Goal: Information Seeking & Learning: Check status

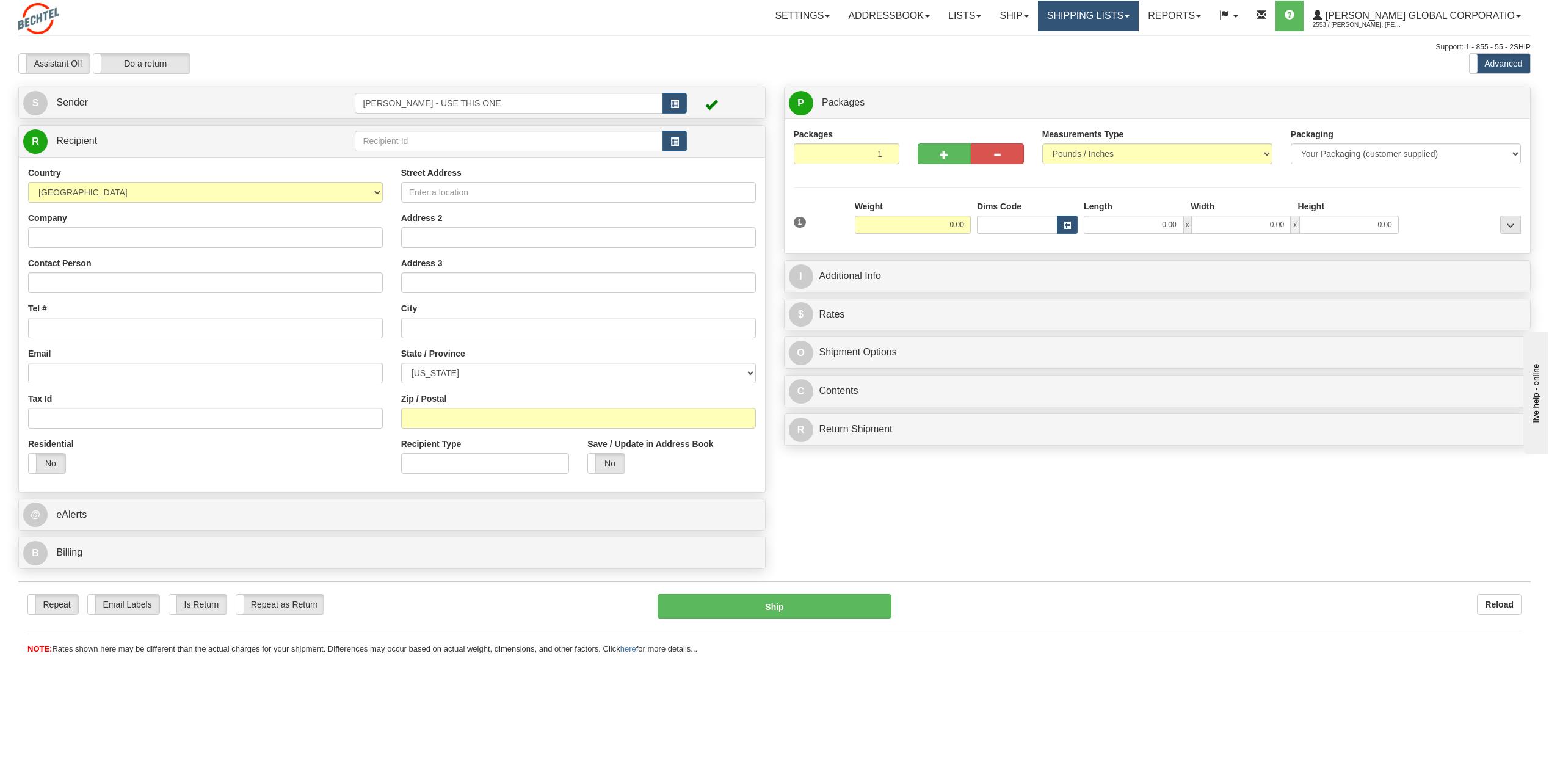
click at [1139, 17] on link "Shipping lists" at bounding box center [1088, 16] width 100 height 30
click at [1112, 61] on span "Search Shipment History" at bounding box center [1078, 58] width 94 height 10
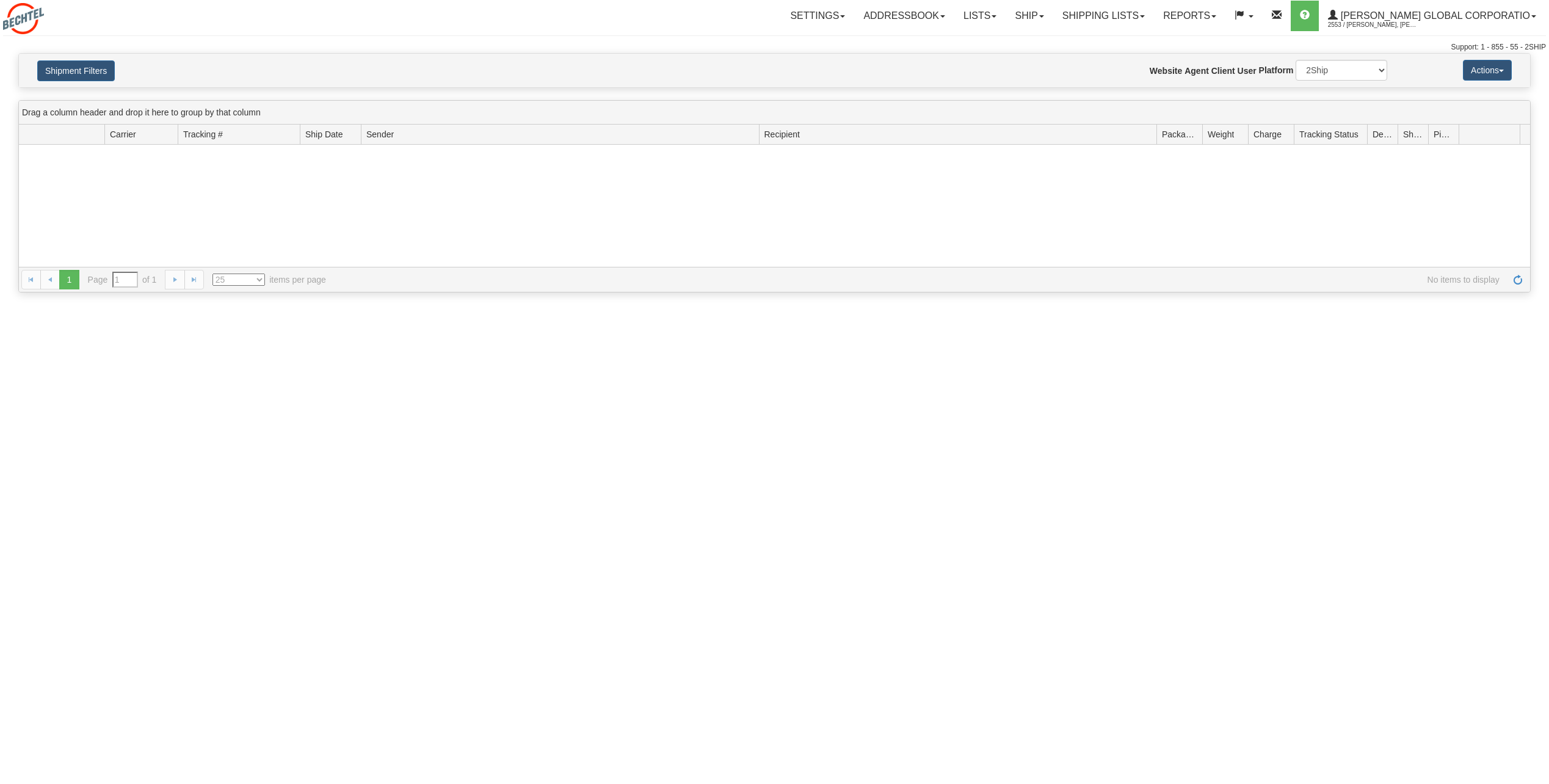
type input "From 09/09/2025 To 09/10/2025"
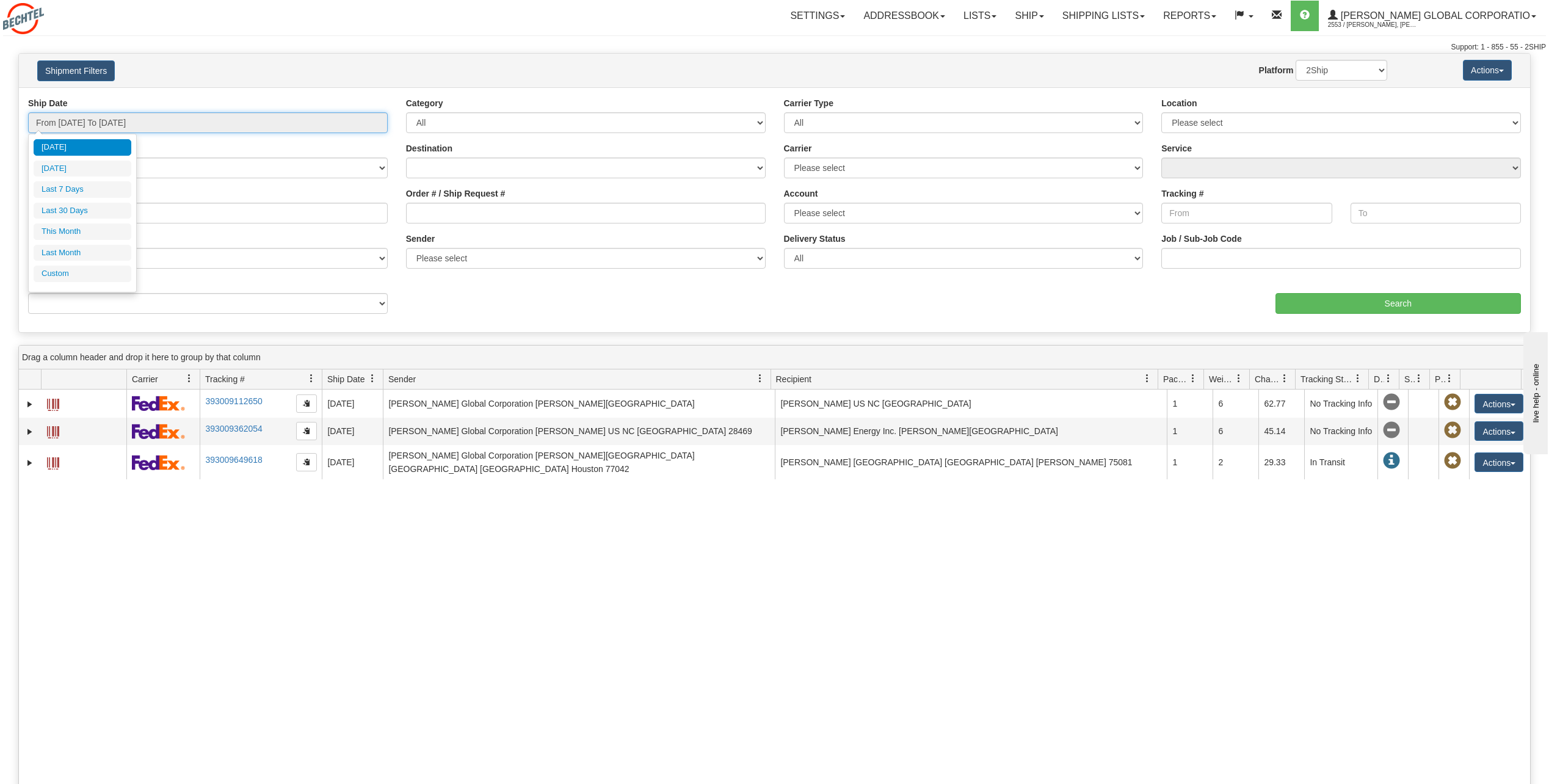
click at [233, 127] on input "From 09/09/2025 To 09/10/2025" at bounding box center [208, 122] width 359 height 20
click at [65, 274] on li "Custom" at bounding box center [83, 273] width 98 height 17
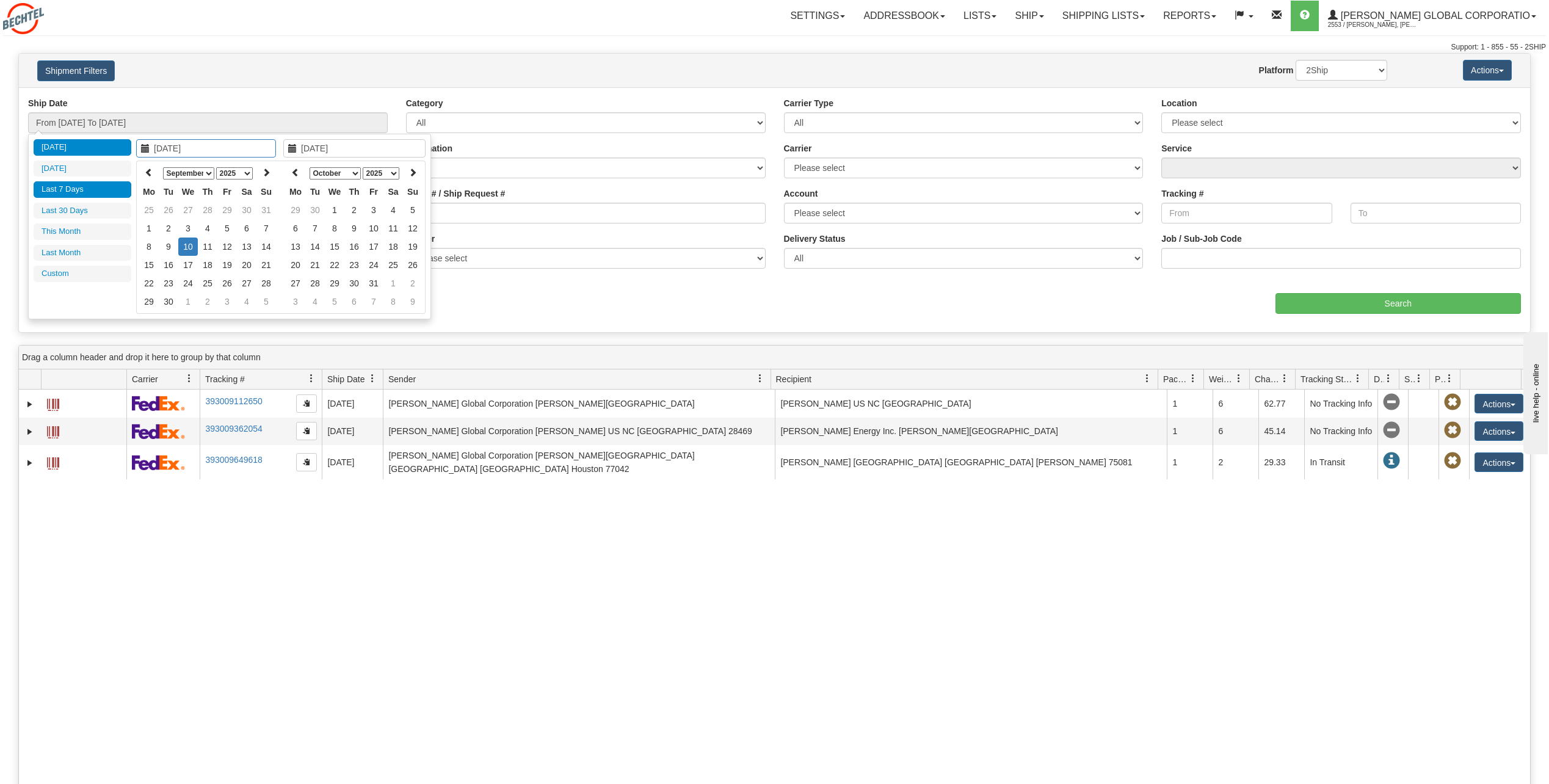
type input "08/01/2025"
type input "08/31/2025"
type input "[DATE]"
type input "09/01/2025"
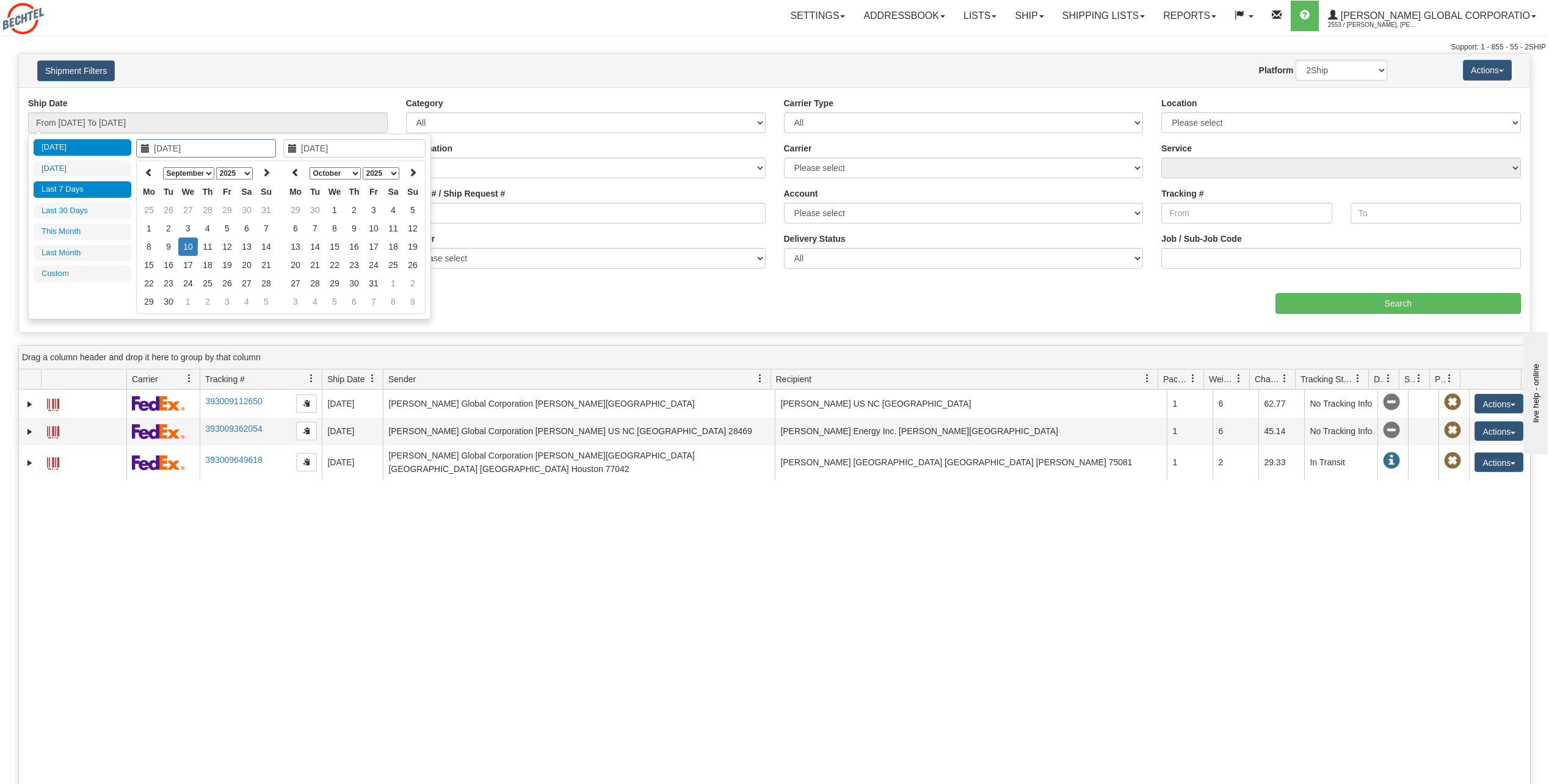
type input "09/30/2025"
type input "08/12/2025"
type input "[DATE]"
click at [152, 172] on icon at bounding box center [149, 172] width 9 height 9
type input "[DATE]"
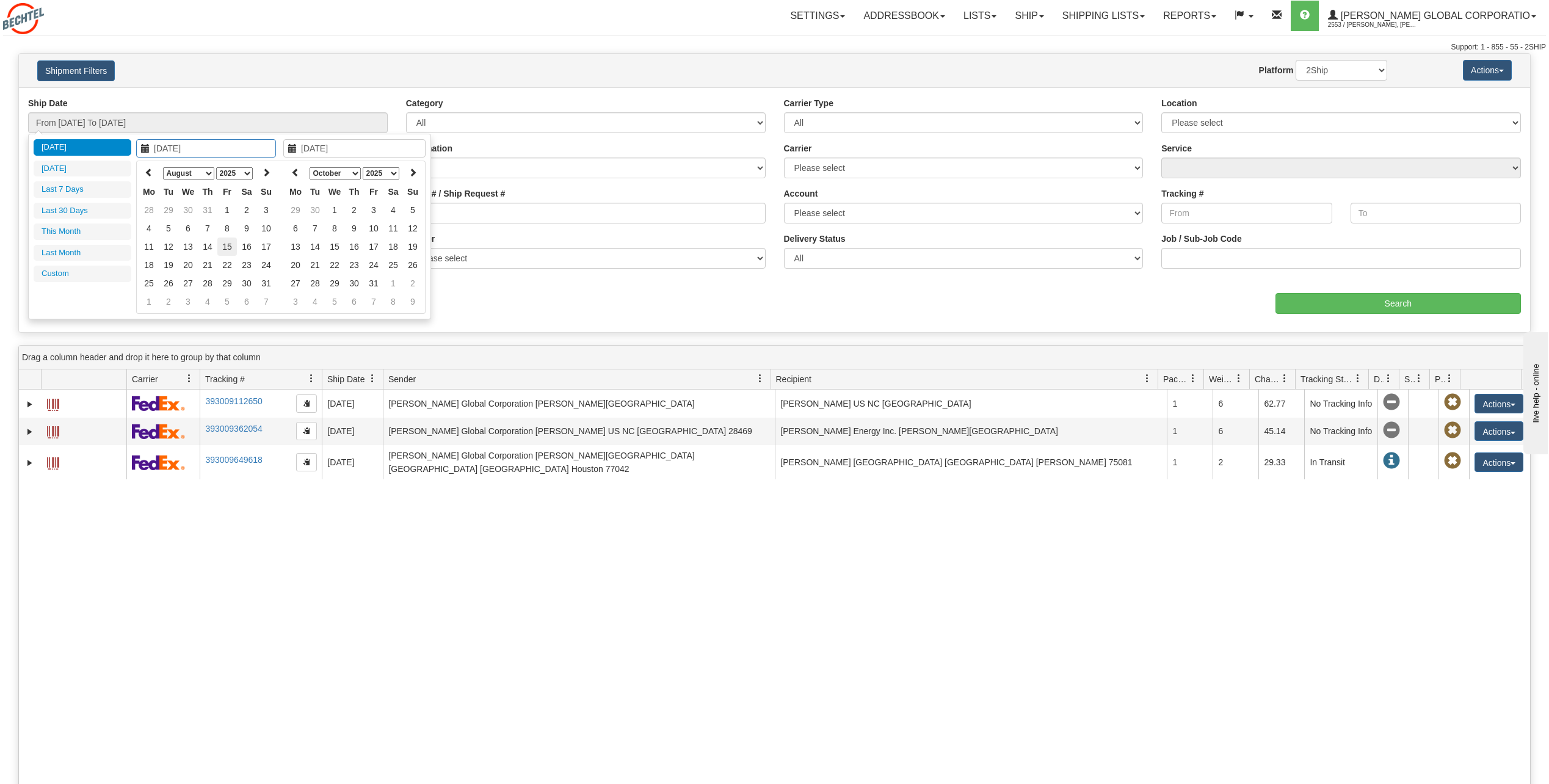
click at [229, 247] on td "15" at bounding box center [227, 247] width 20 height 18
click at [391, 147] on input "08/03/2025" at bounding box center [354, 149] width 142 height 18
click at [294, 174] on icon at bounding box center [295, 172] width 9 height 9
type input "[DATE]"
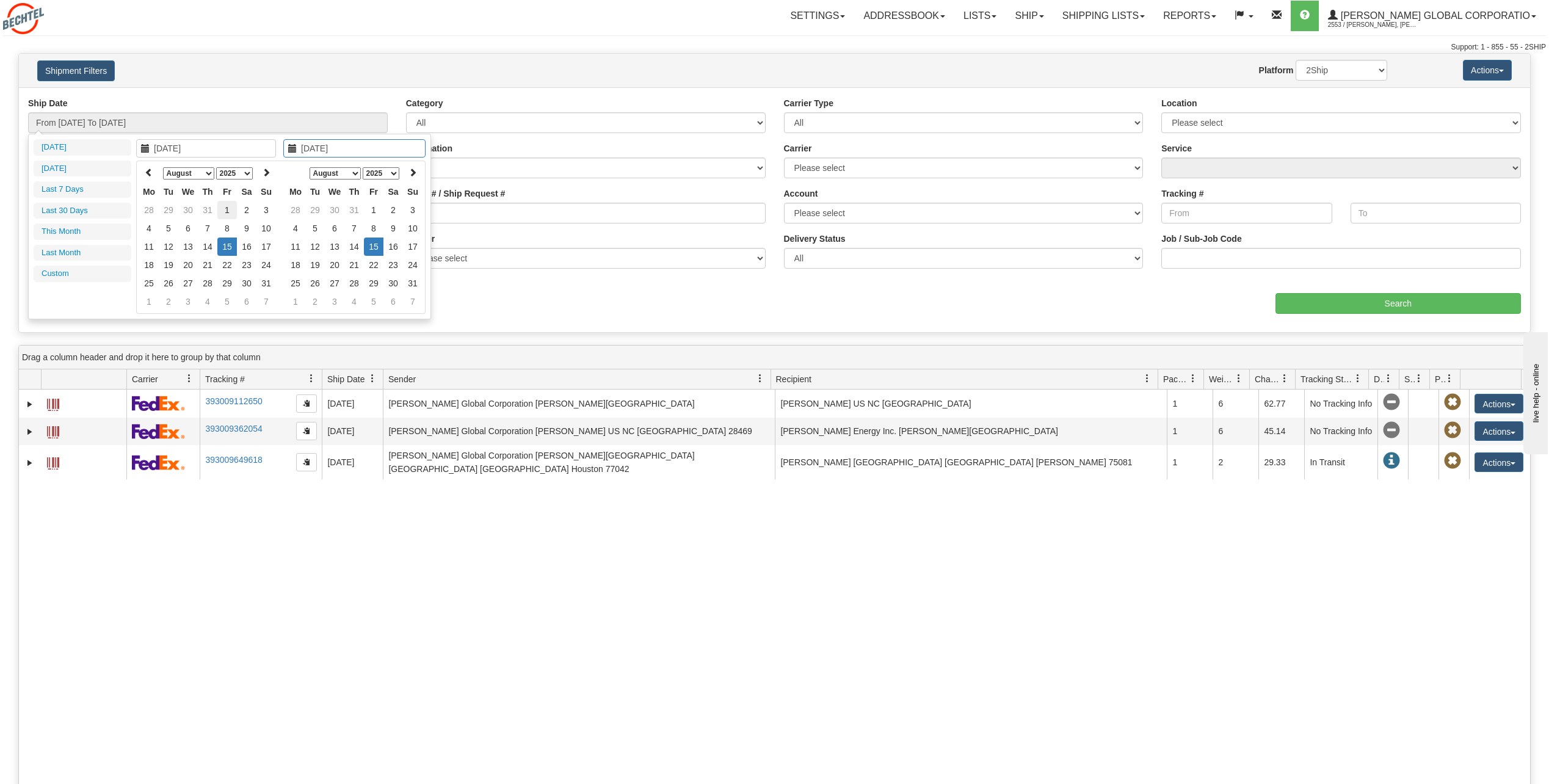
click at [225, 209] on td "1" at bounding box center [227, 210] width 20 height 18
type input "[DATE]"
click at [356, 172] on select "January February March April May June July August September October November De…" at bounding box center [336, 173] width 52 height 12
type input "[DATE]"
click at [374, 226] on td "5" at bounding box center [374, 229] width 20 height 18
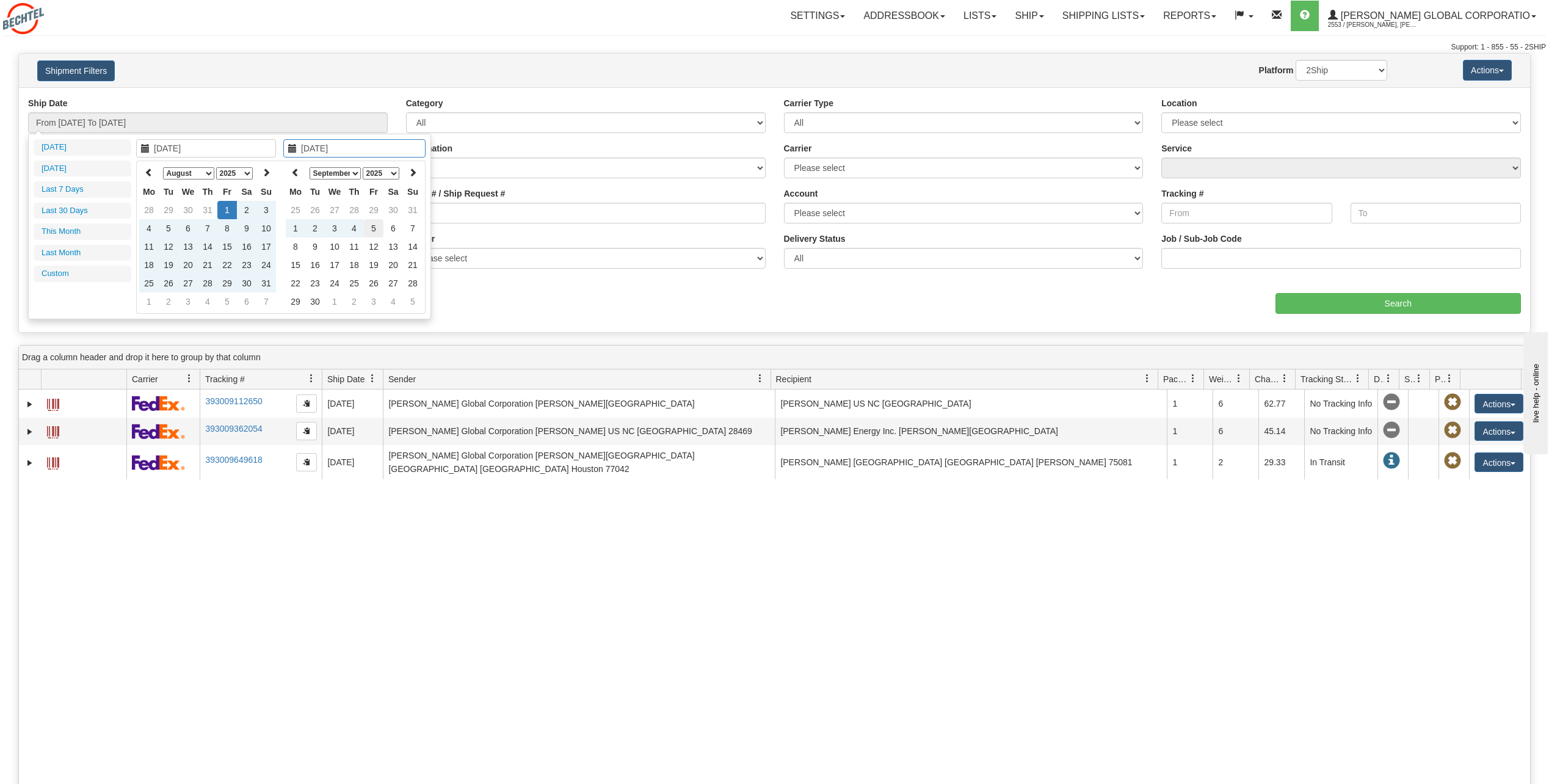
type input "From 08/01/2025 To 09/05/2025"
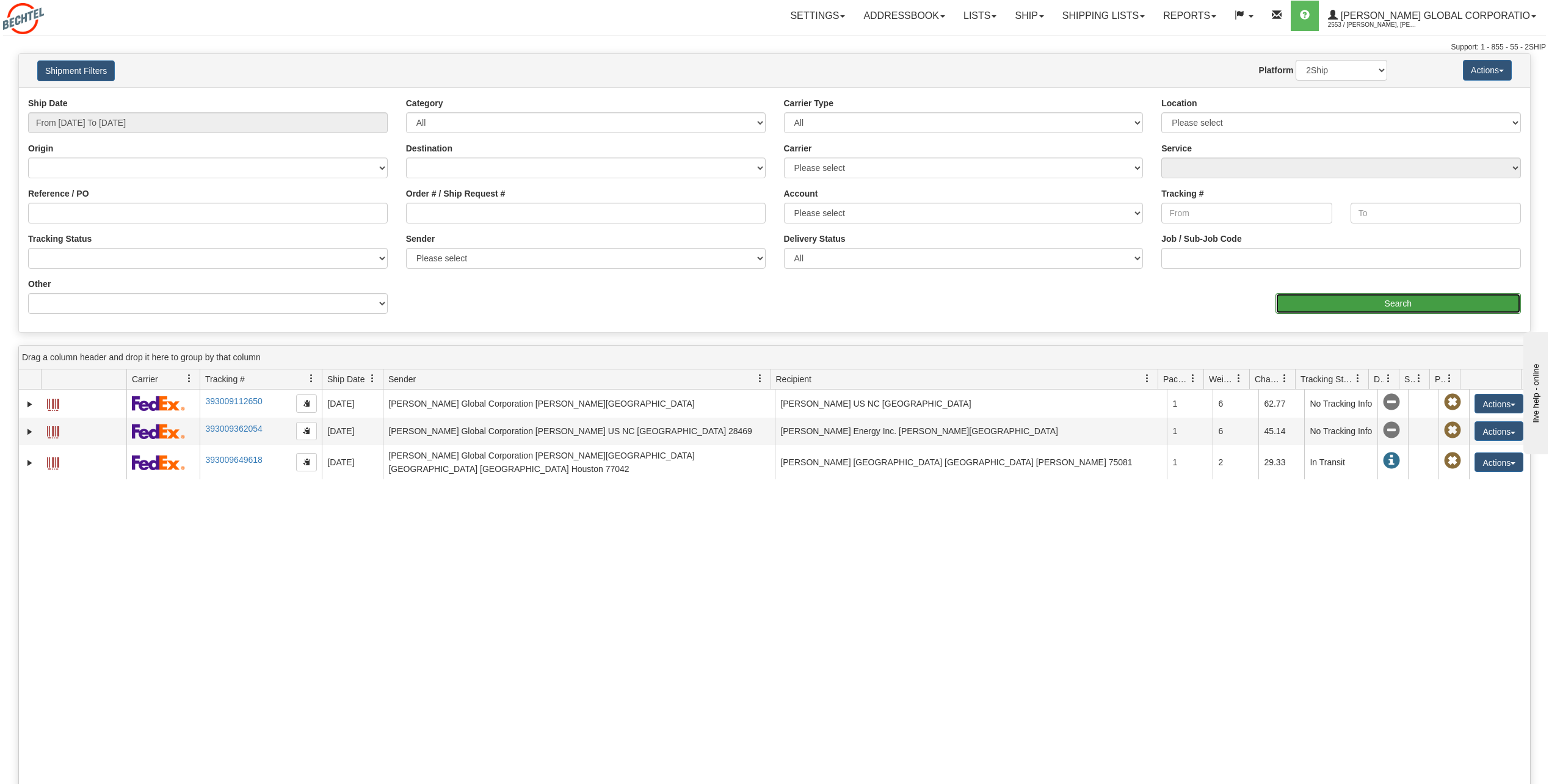
click at [1420, 304] on input "Search" at bounding box center [1398, 303] width 246 height 20
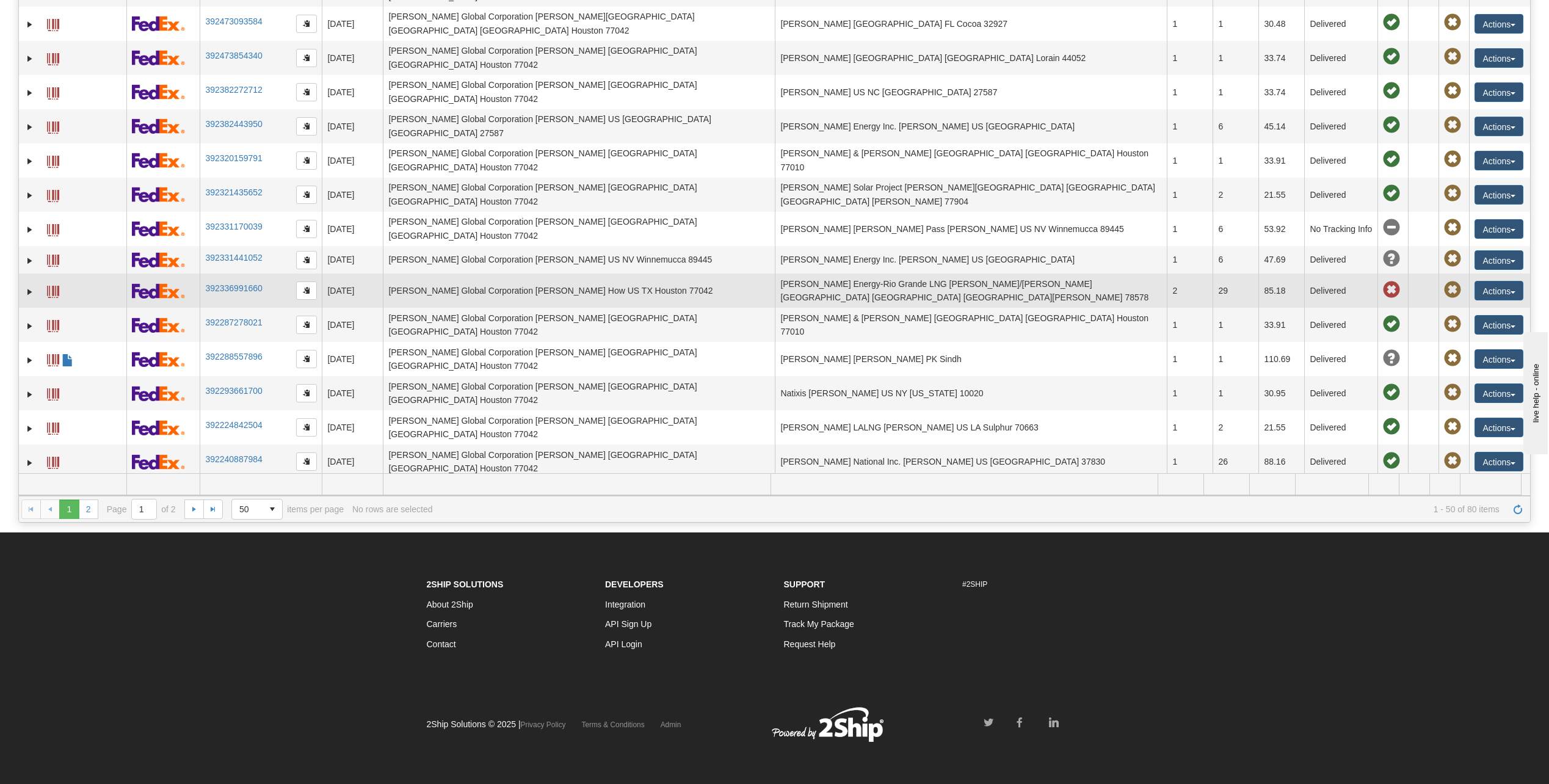
scroll to position [253, 0]
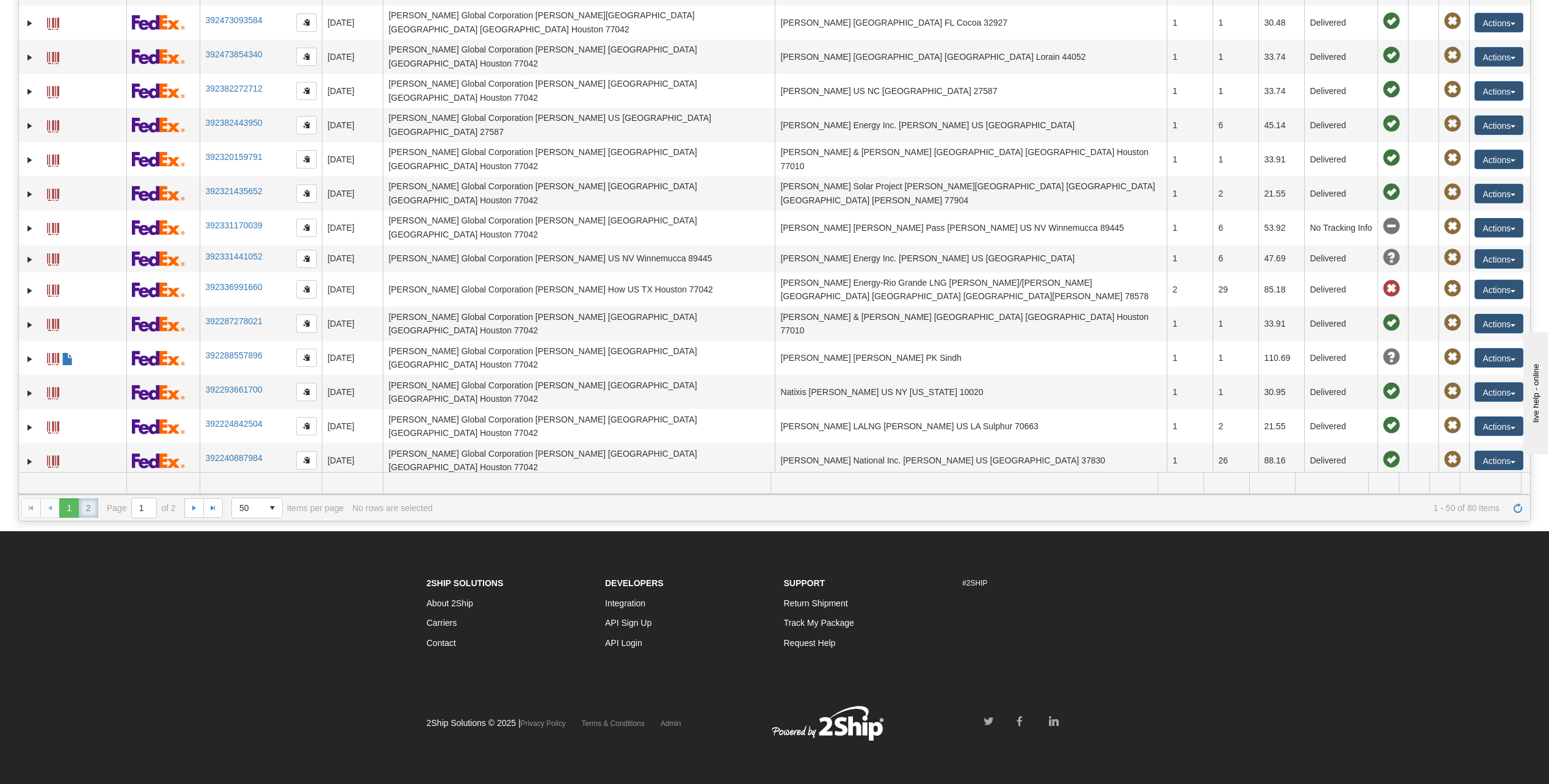
click at [92, 506] on link "2" at bounding box center [89, 508] width 20 height 20
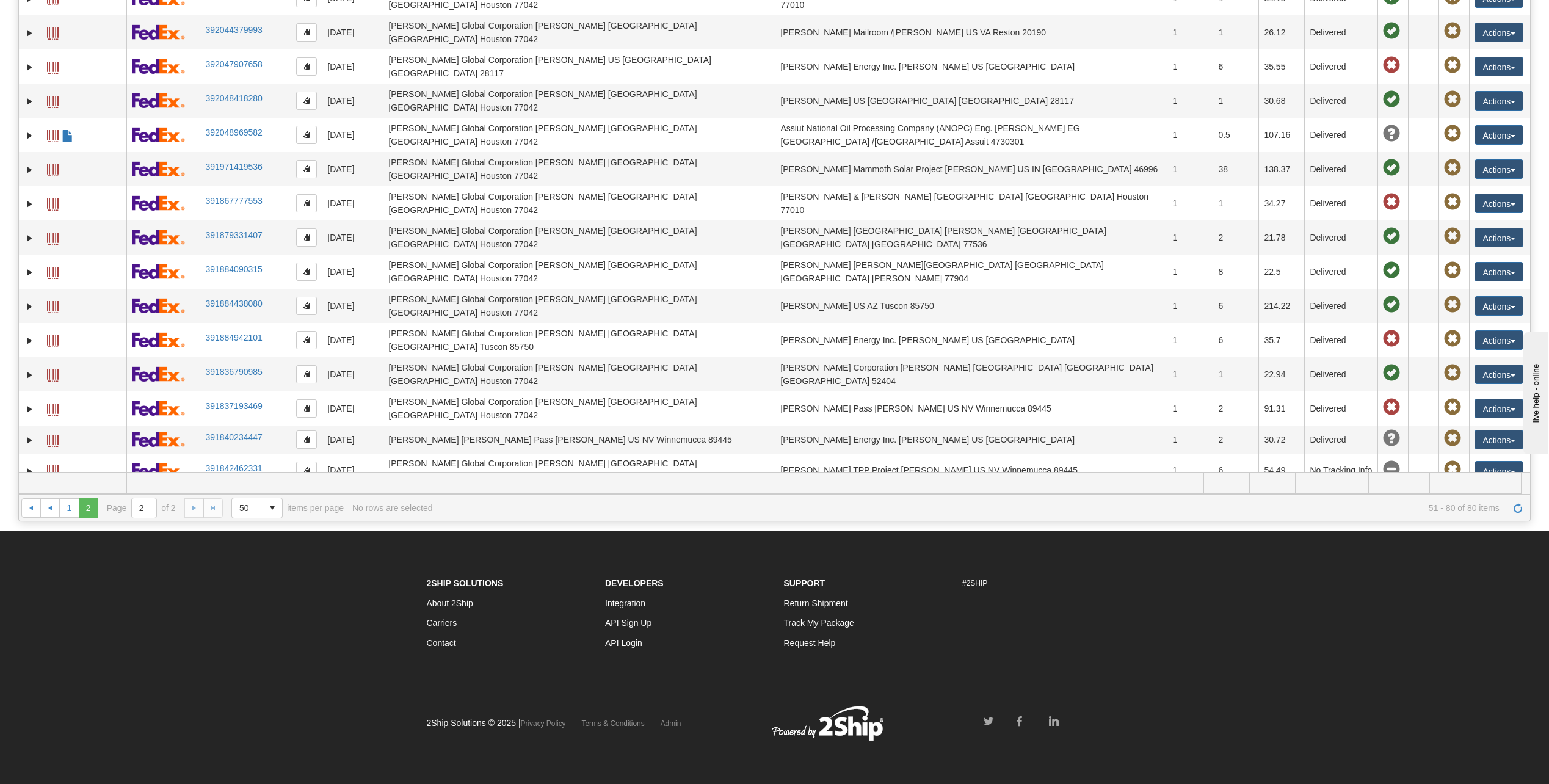
scroll to position [78, 0]
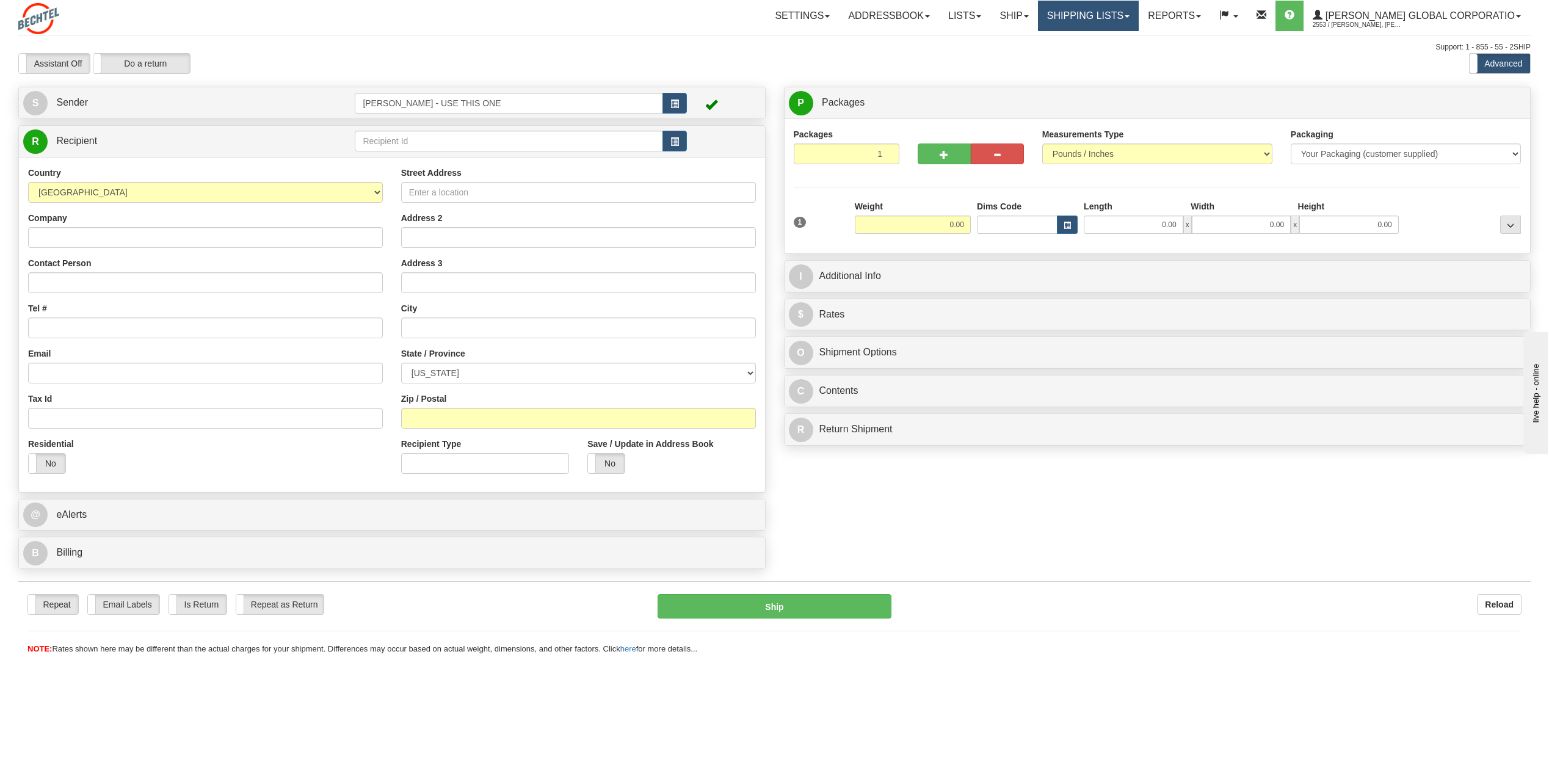
click at [1139, 18] on link "Shipping lists" at bounding box center [1088, 16] width 100 height 30
click at [1119, 55] on span "Search Shipment History" at bounding box center [1078, 58] width 94 height 10
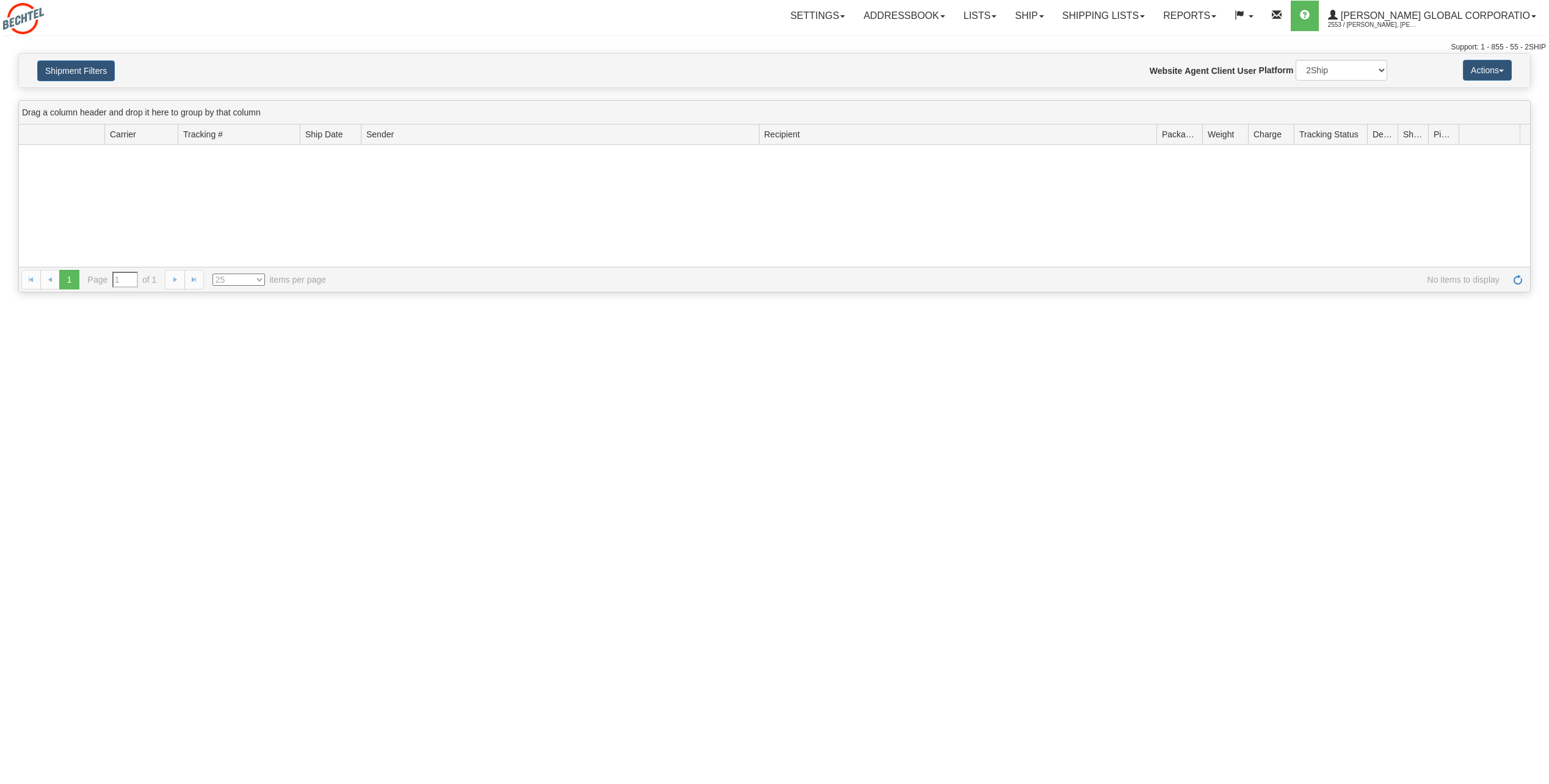
type input "From [DATE] To [DATE]"
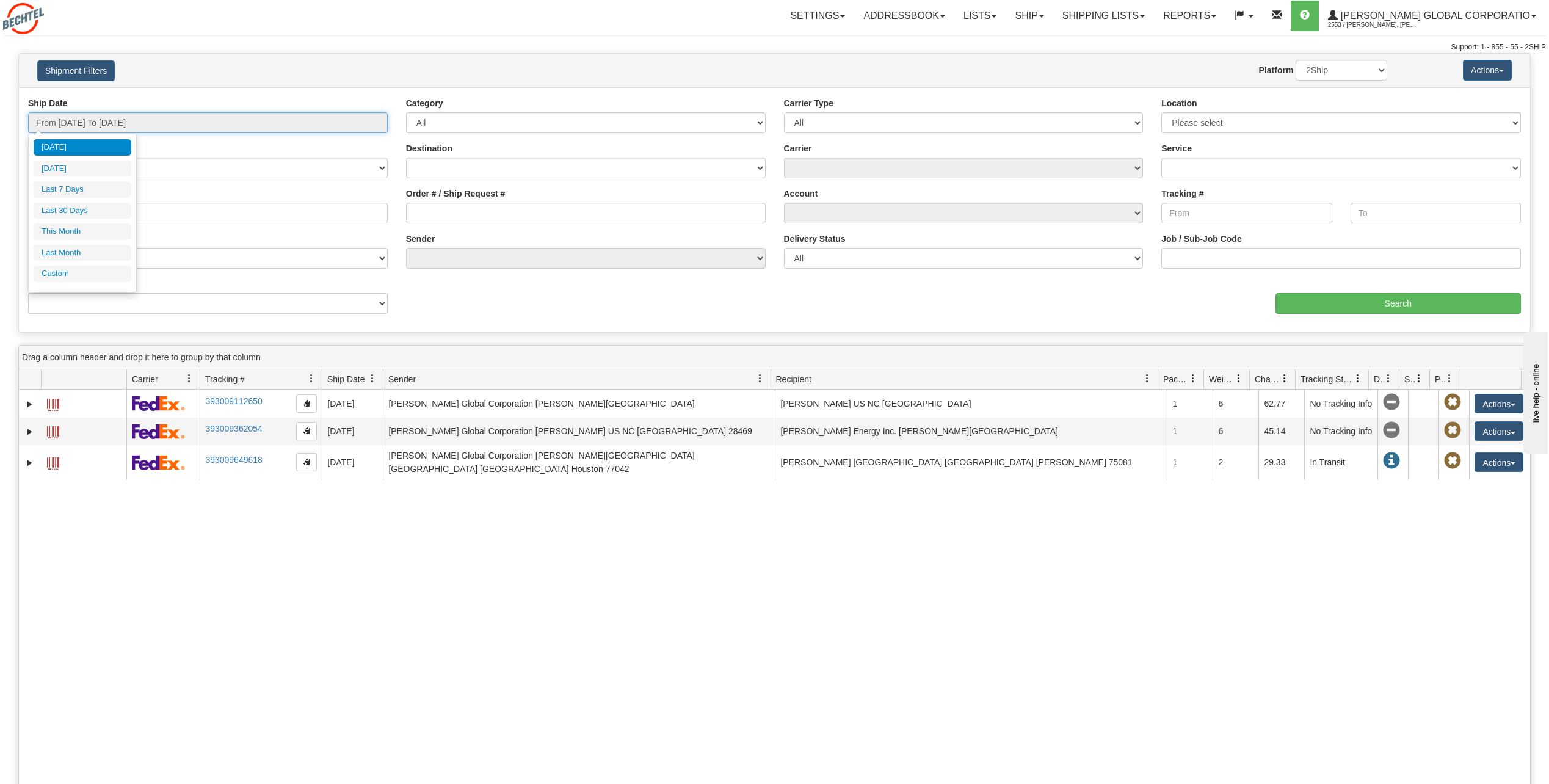
click at [194, 122] on input "From [DATE] To [DATE]" at bounding box center [208, 122] width 359 height 20
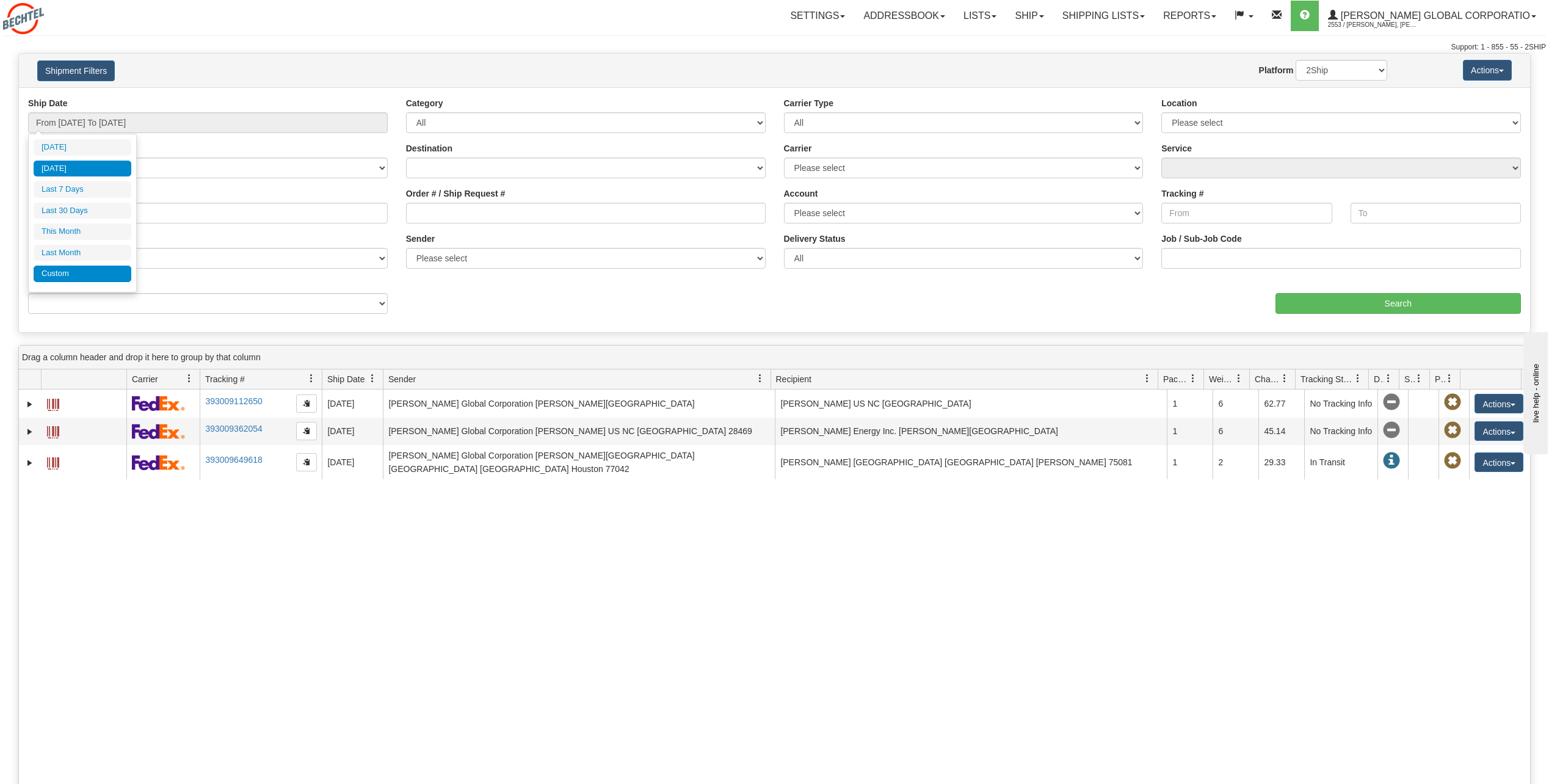
click at [50, 266] on li "Custom" at bounding box center [83, 273] width 98 height 17
type input "[DATE]"
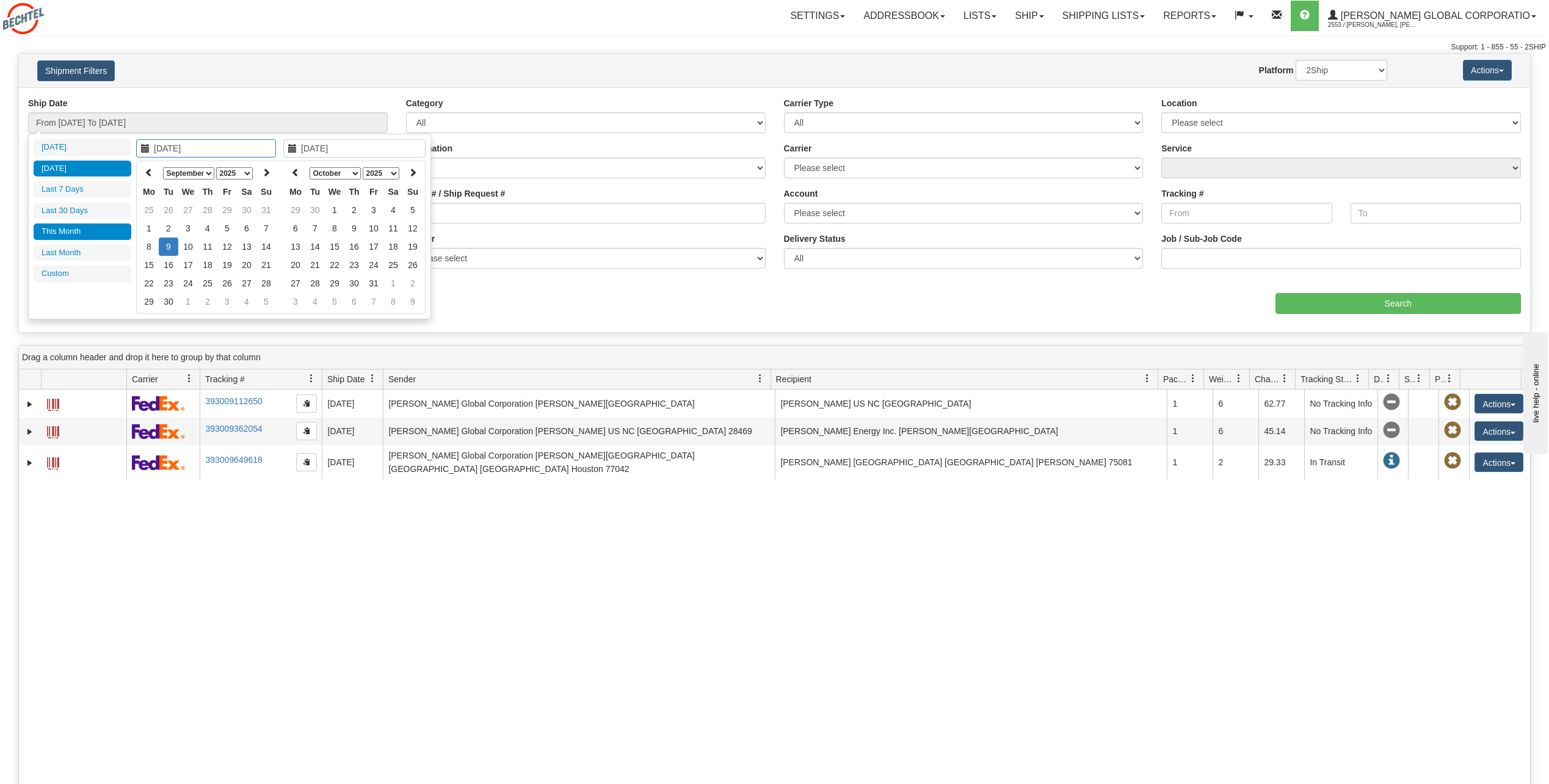
type input "[DATE]"
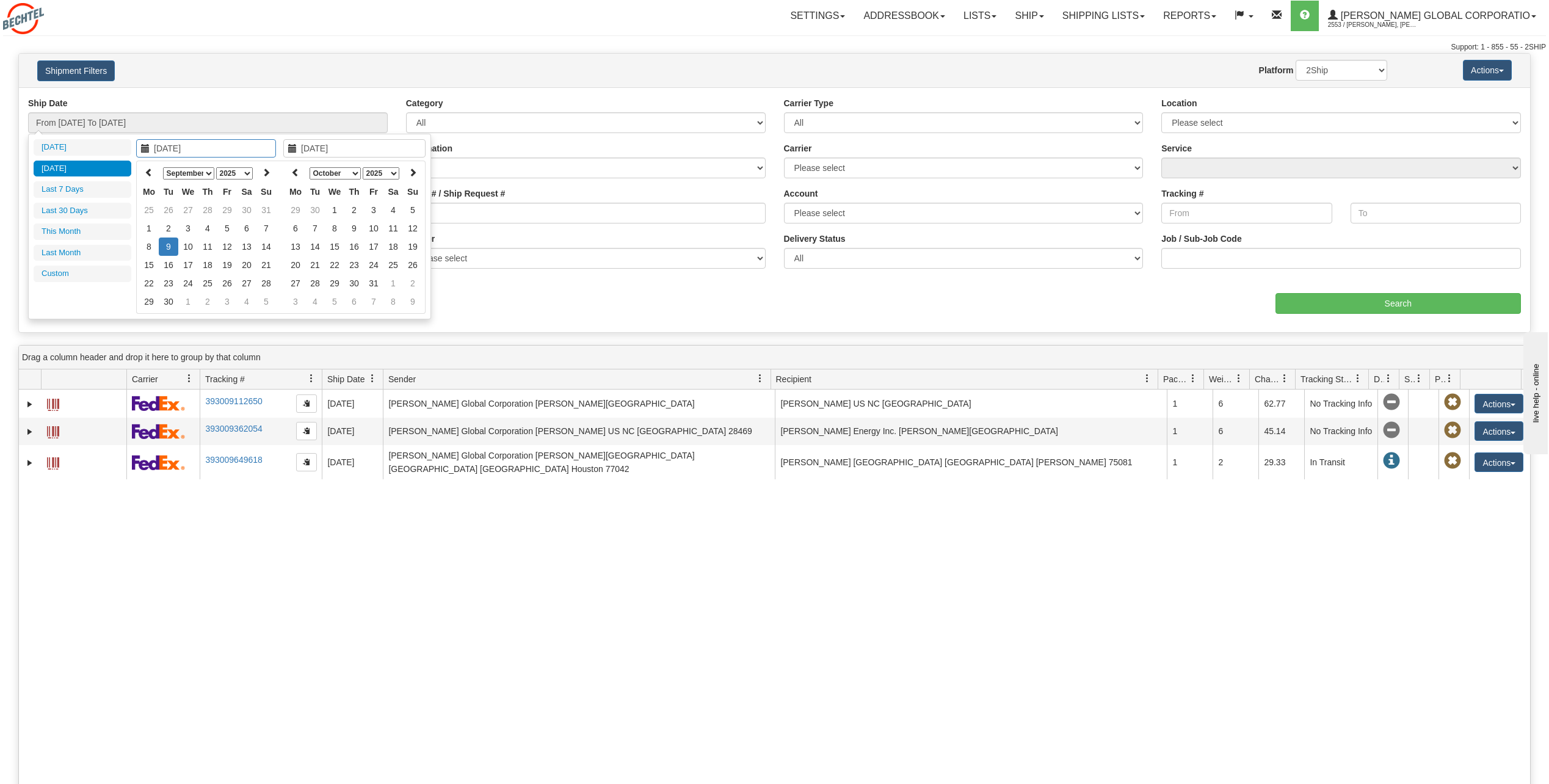
type input "[DATE]"
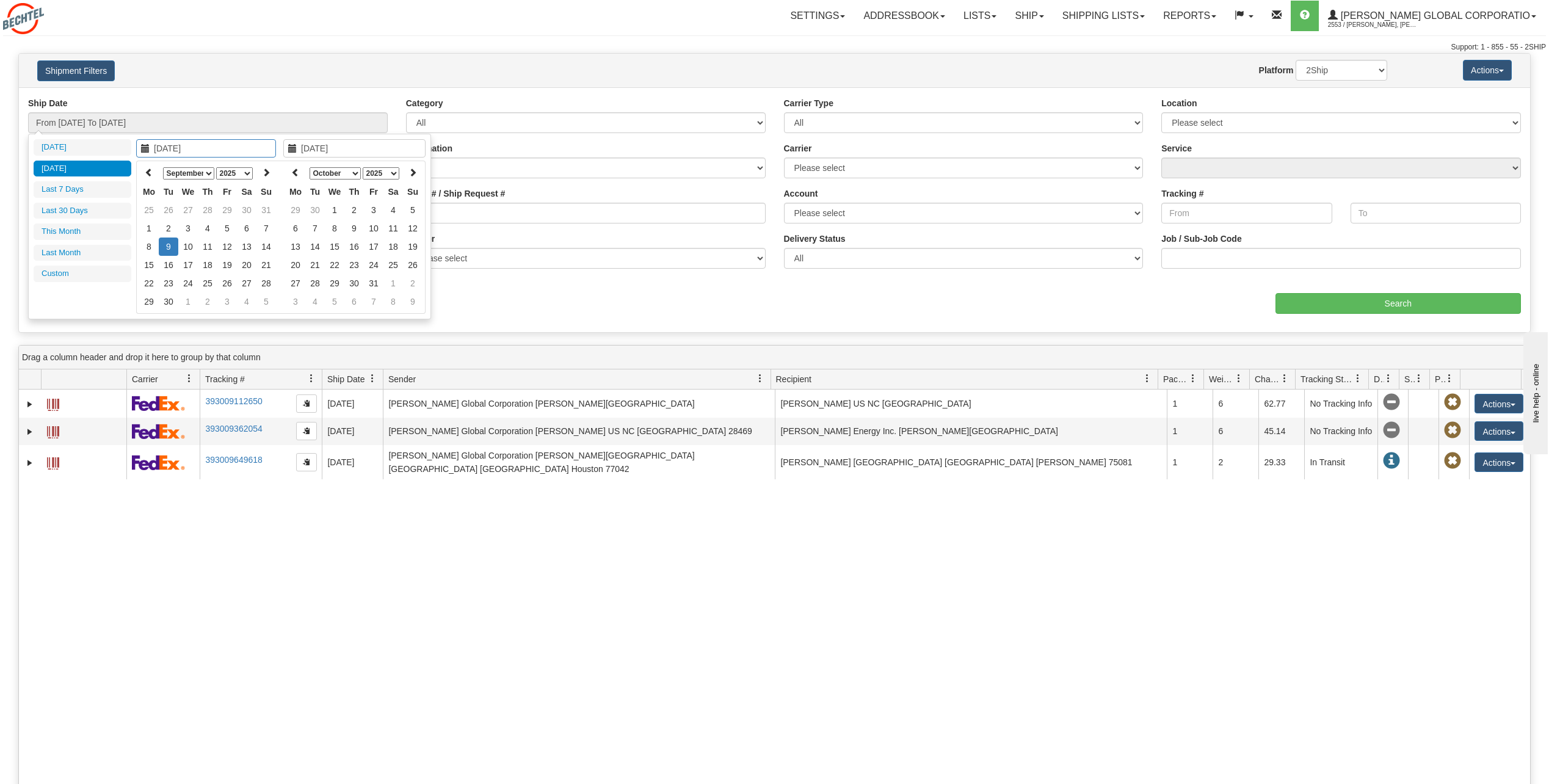
type input "[DATE]"
click at [179, 129] on input "From [DATE] To [DATE]" at bounding box center [208, 122] width 359 height 20
click at [176, 125] on input "From [DATE] To [DATE]" at bounding box center [208, 122] width 359 height 20
click at [147, 175] on icon at bounding box center [149, 172] width 9 height 9
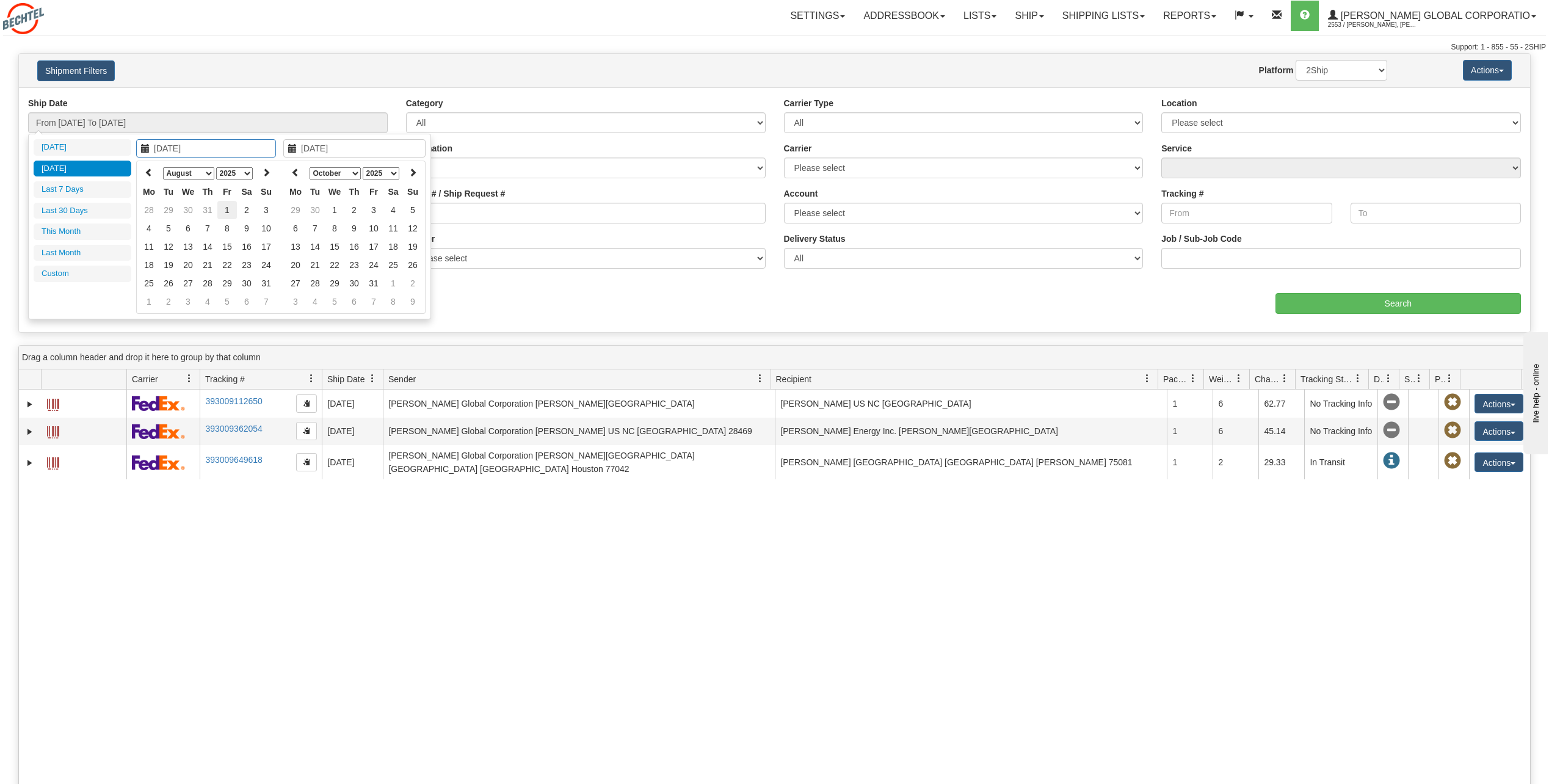
type input "[DATE]"
click at [231, 207] on td "1" at bounding box center [227, 210] width 20 height 18
click at [294, 173] on icon at bounding box center [295, 172] width 9 height 9
type input "09/05/2025"
click at [373, 228] on td "5" at bounding box center [374, 229] width 20 height 18
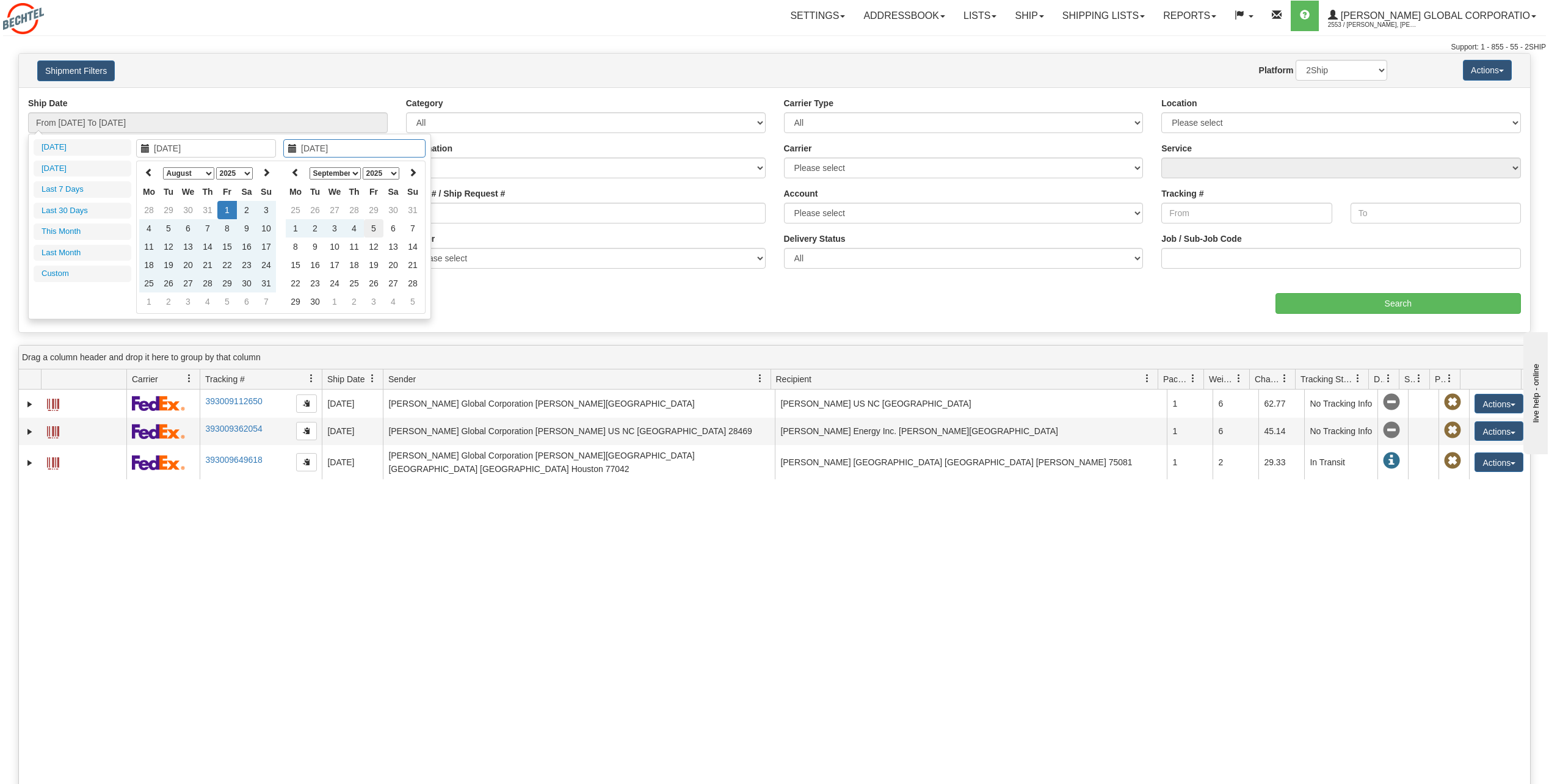
type input "From 08/01/2025 To 09/05/2025"
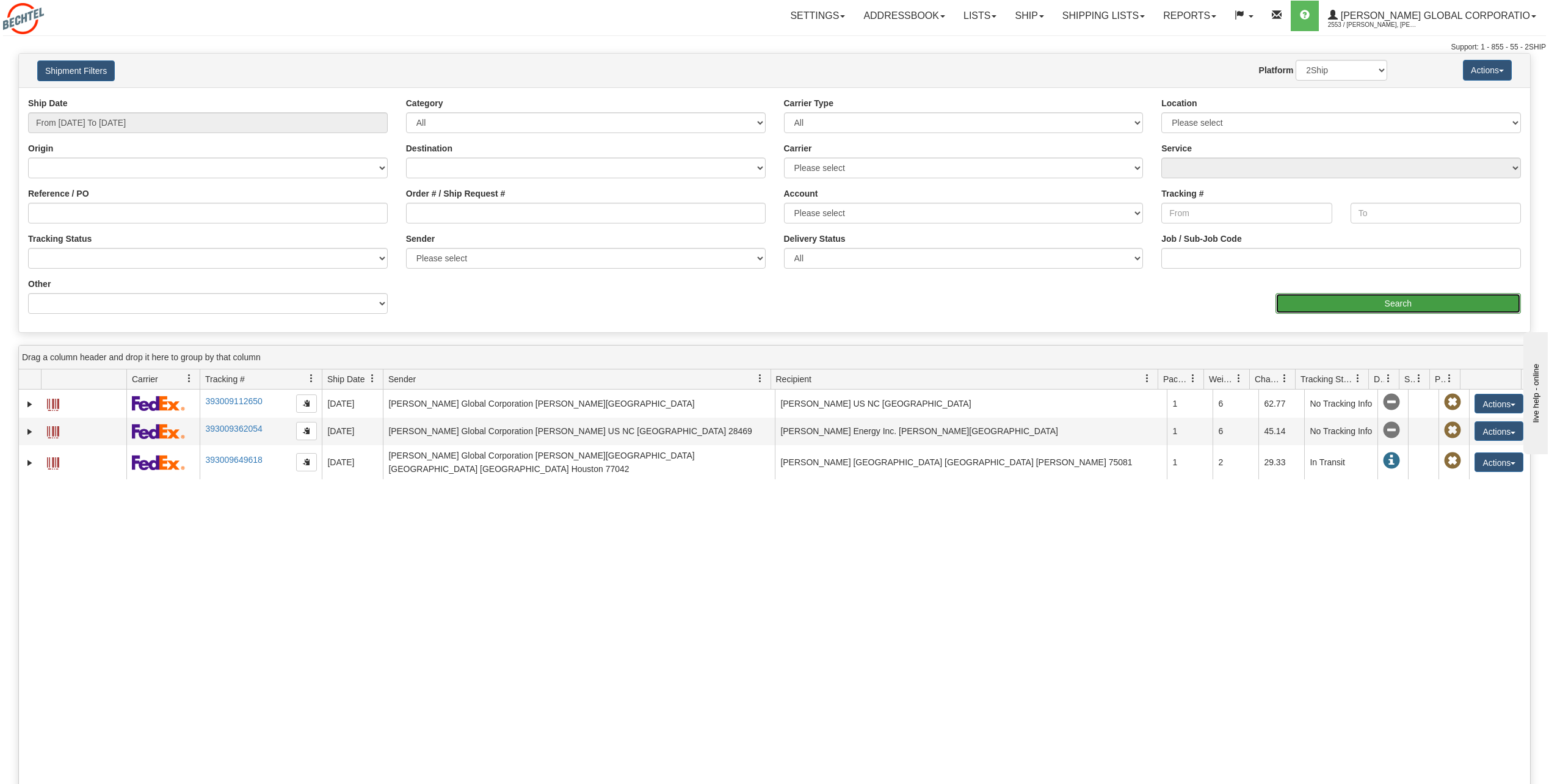
drag, startPoint x: 1414, startPoint y: 301, endPoint x: 1412, endPoint y: 308, distance: 7.3
click at [1412, 308] on input "Search" at bounding box center [1398, 303] width 246 height 20
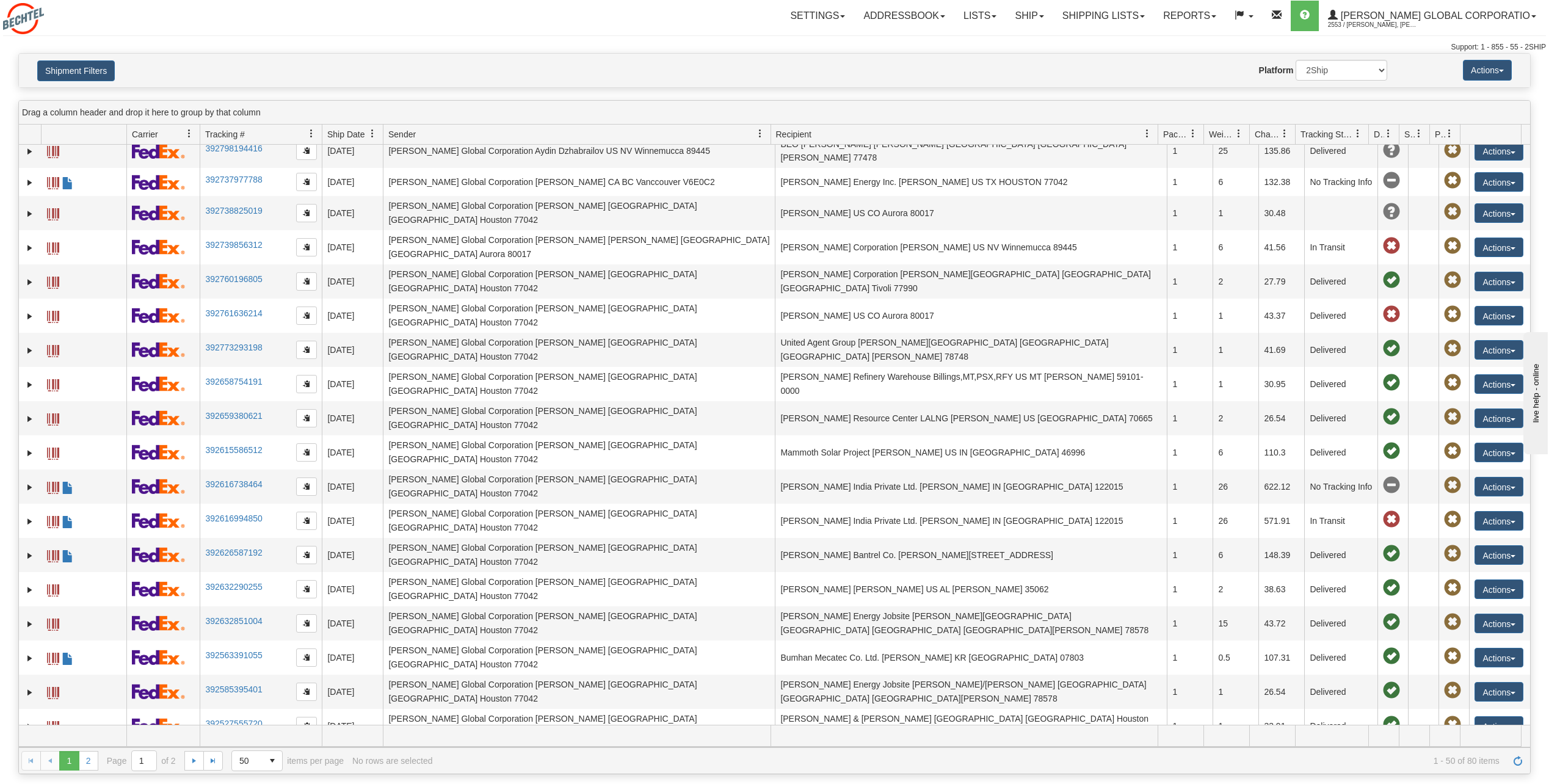
scroll to position [305, 0]
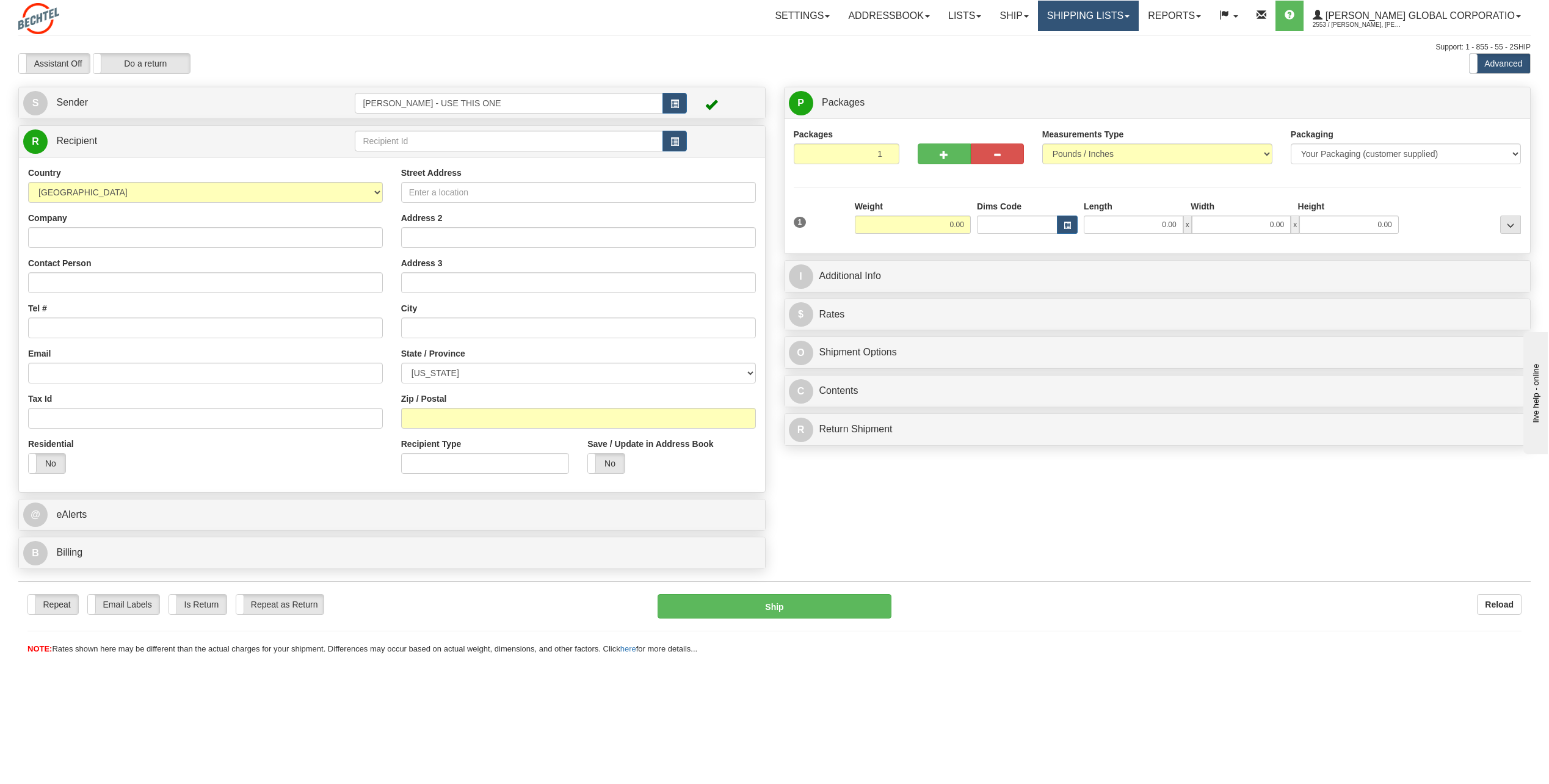
click at [1139, 20] on link "Shipping lists" at bounding box center [1088, 16] width 100 height 30
click at [1126, 59] on span "Search Shipment History" at bounding box center [1078, 58] width 94 height 10
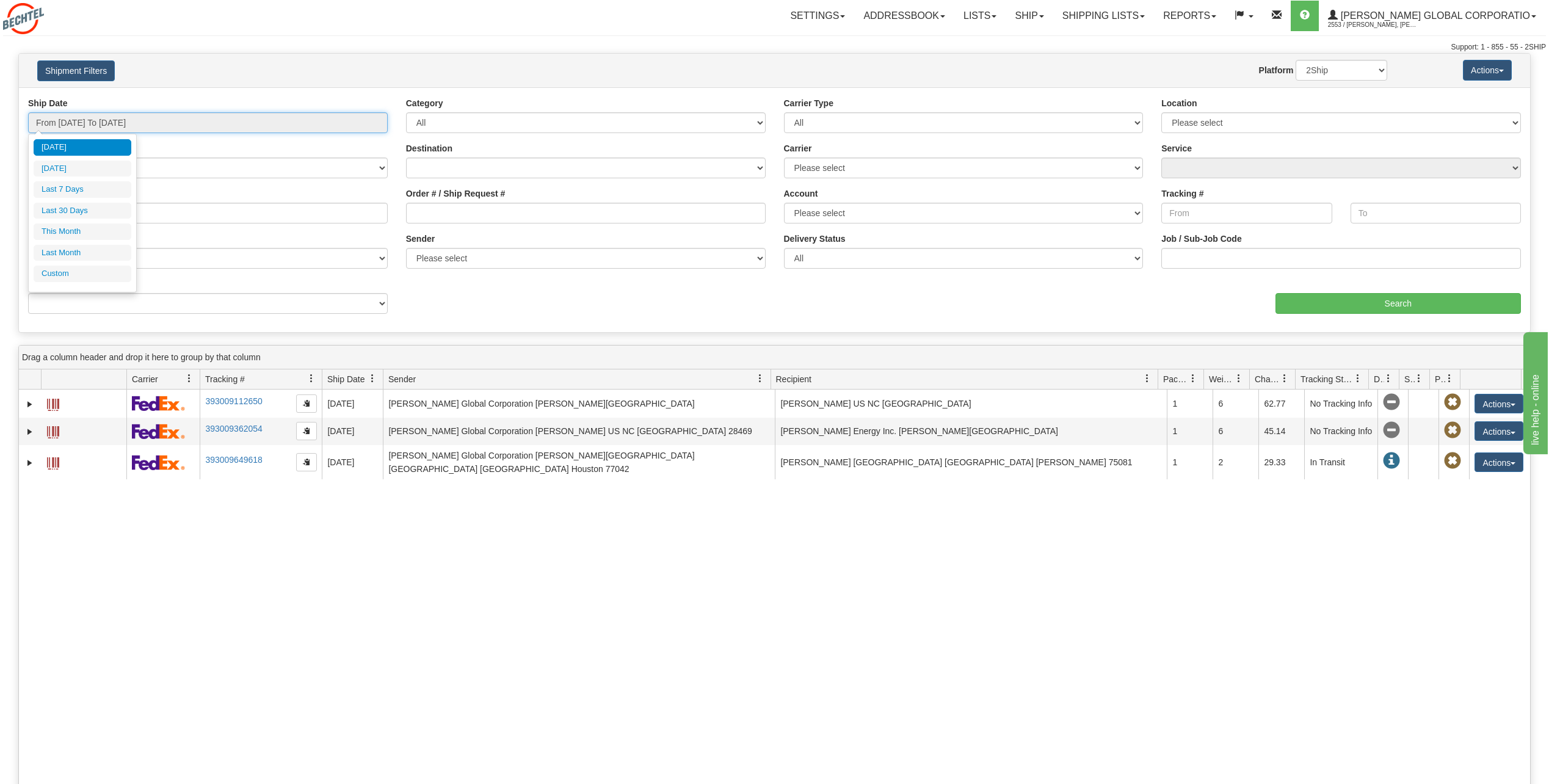
click at [217, 125] on input "From [DATE] To [DATE]" at bounding box center [208, 122] width 359 height 20
type input "[DATE]"
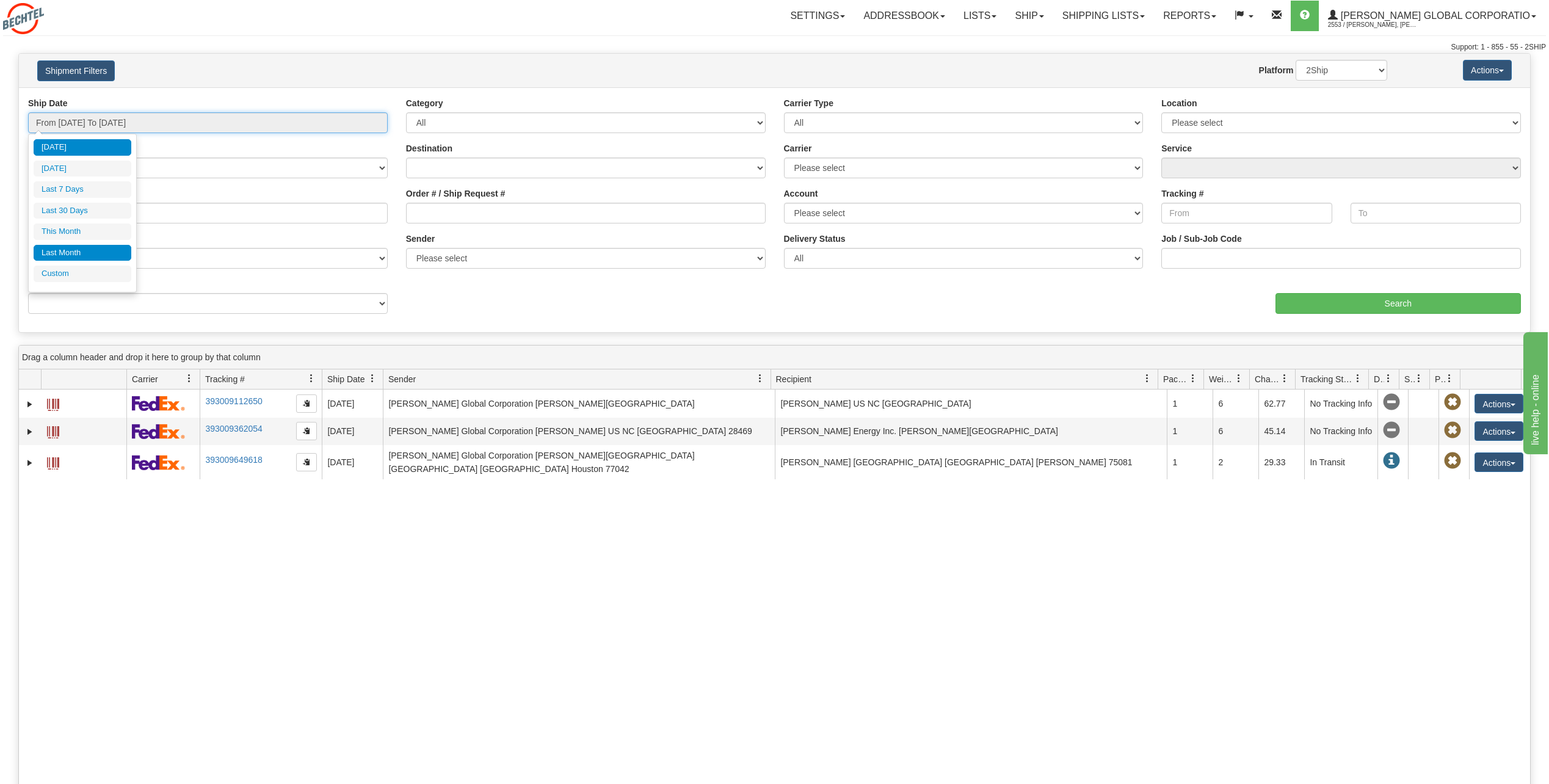
type input "[DATE]"
click at [66, 277] on li "Custom" at bounding box center [83, 273] width 98 height 17
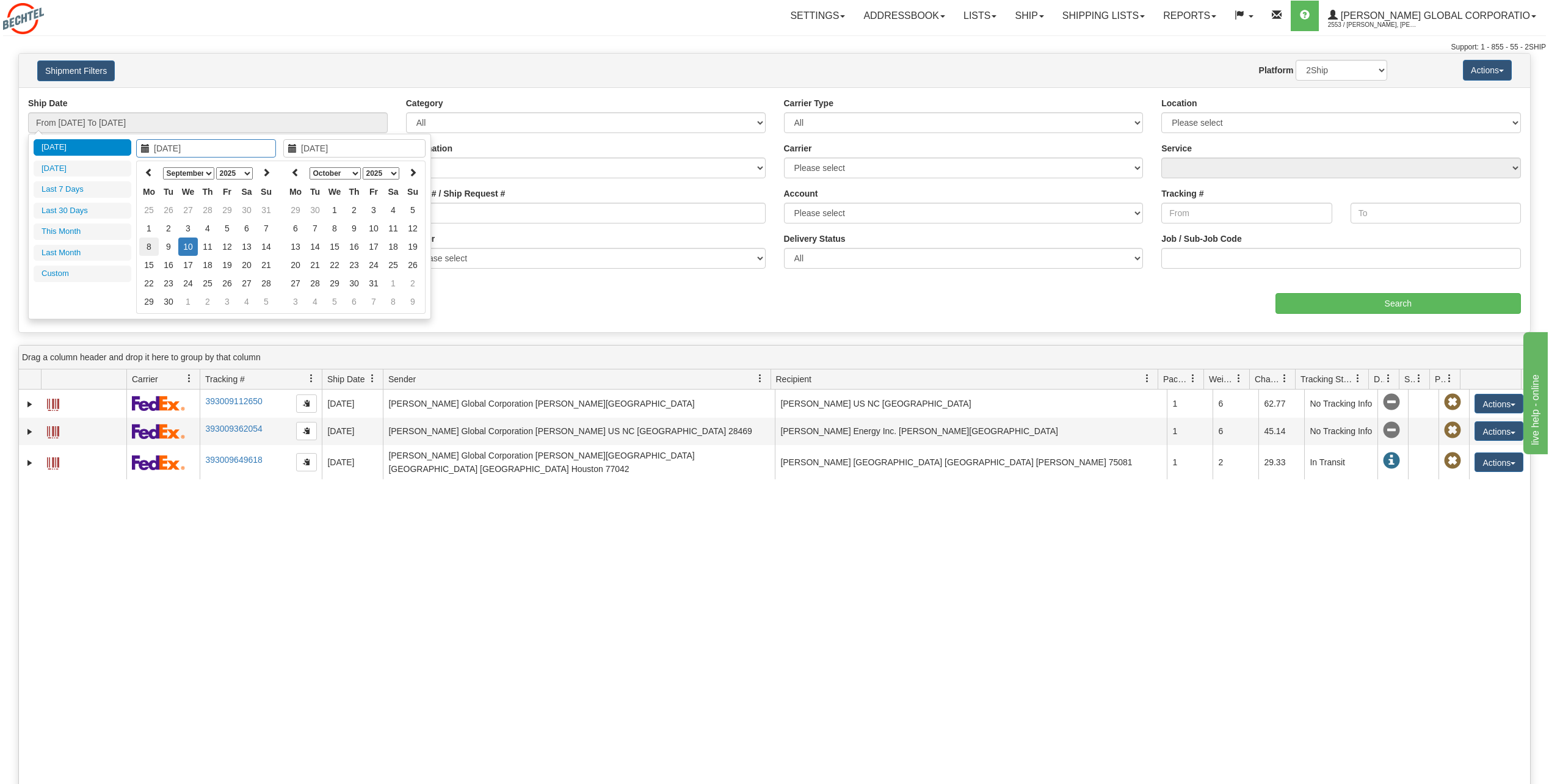
type input "[DATE]"
click at [145, 173] on icon at bounding box center [149, 172] width 9 height 9
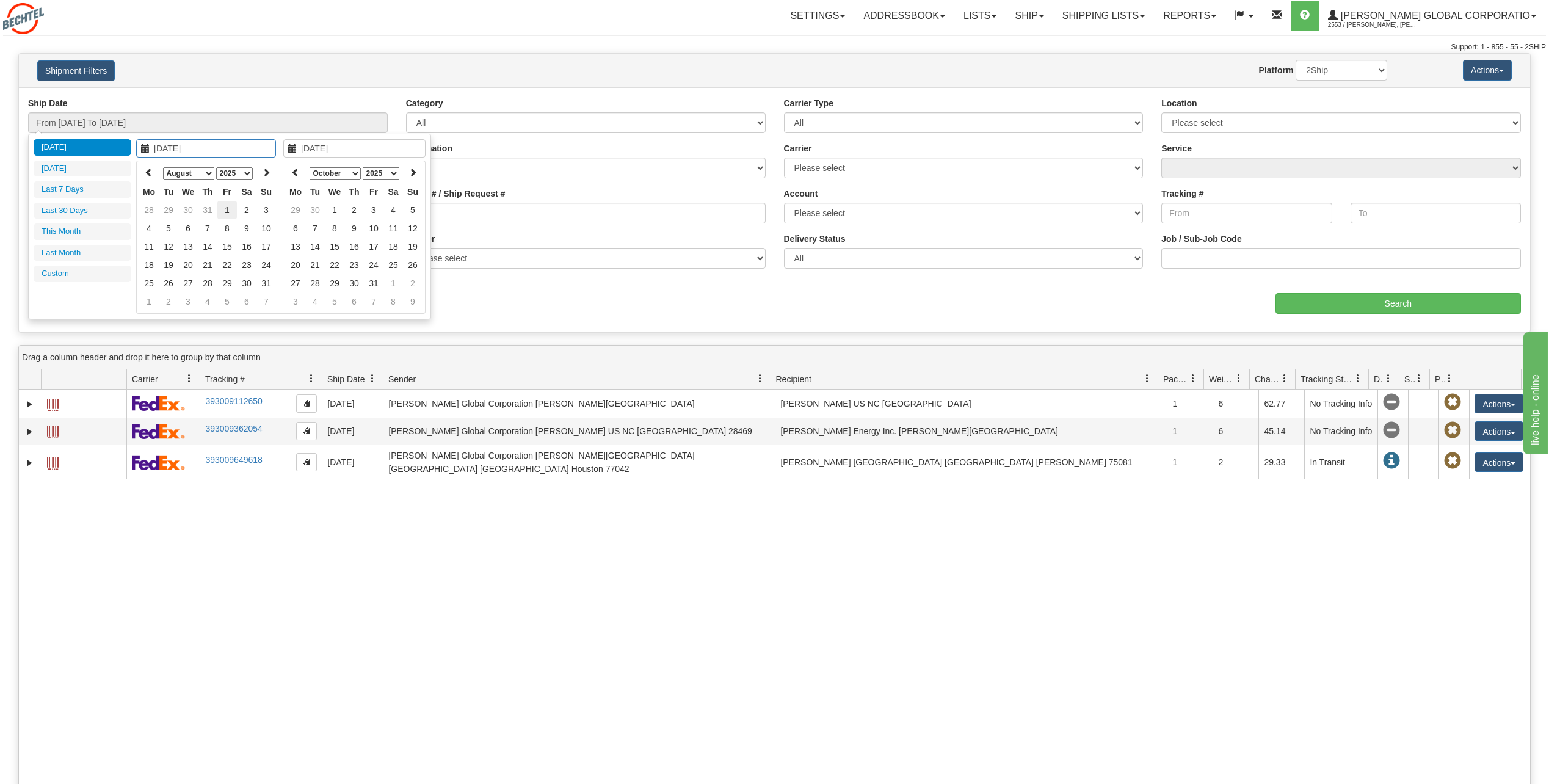
type input "[DATE]"
click at [227, 209] on td "1" at bounding box center [227, 210] width 20 height 18
click at [293, 148] on icon at bounding box center [292, 148] width 9 height 9
click at [294, 172] on icon at bounding box center [295, 172] width 9 height 9
click at [299, 171] on icon at bounding box center [295, 172] width 9 height 9
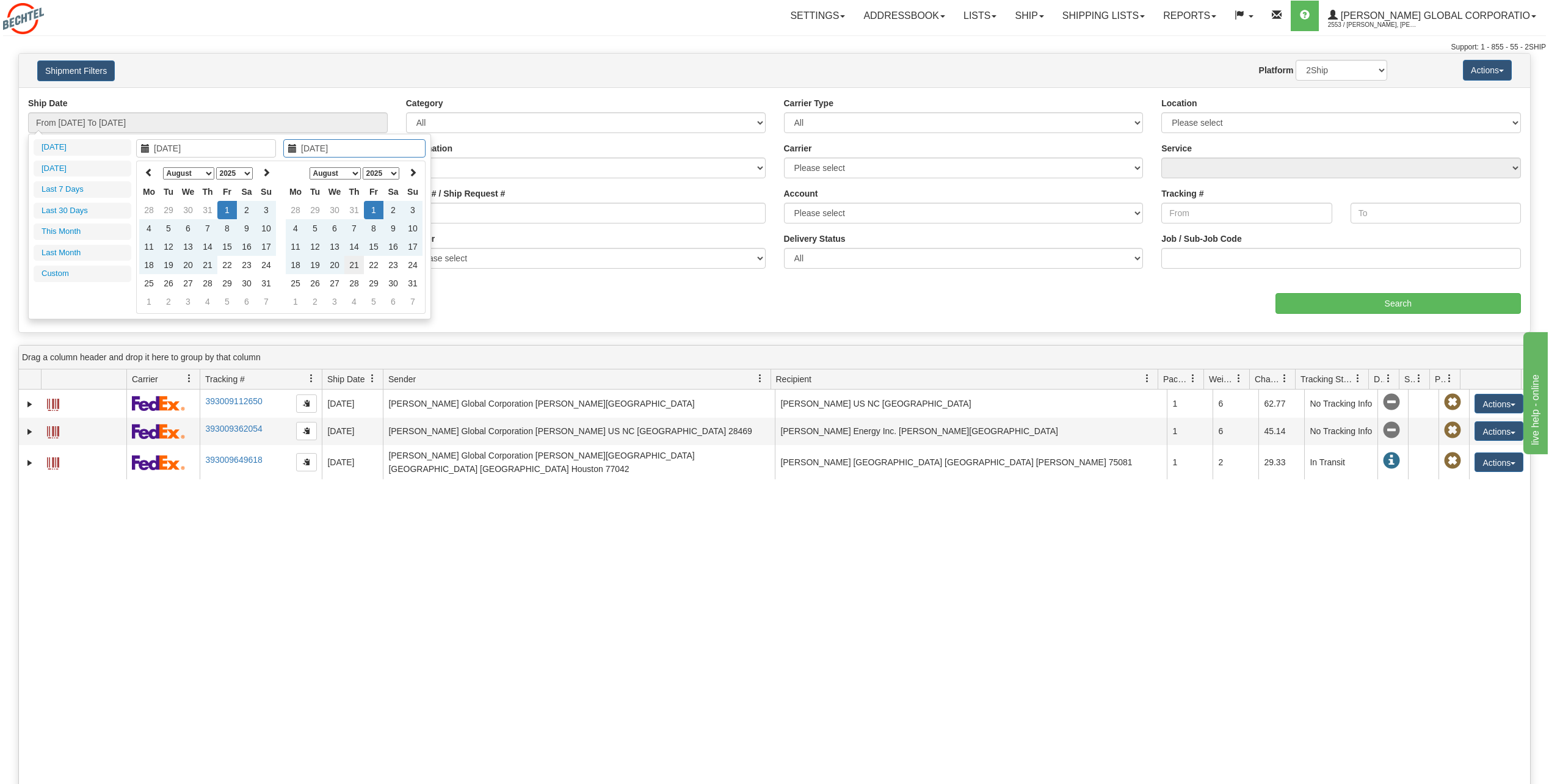
type input "[DATE]"
click at [347, 265] on td "21" at bounding box center [354, 265] width 20 height 18
type input "From [DATE] To [DATE]"
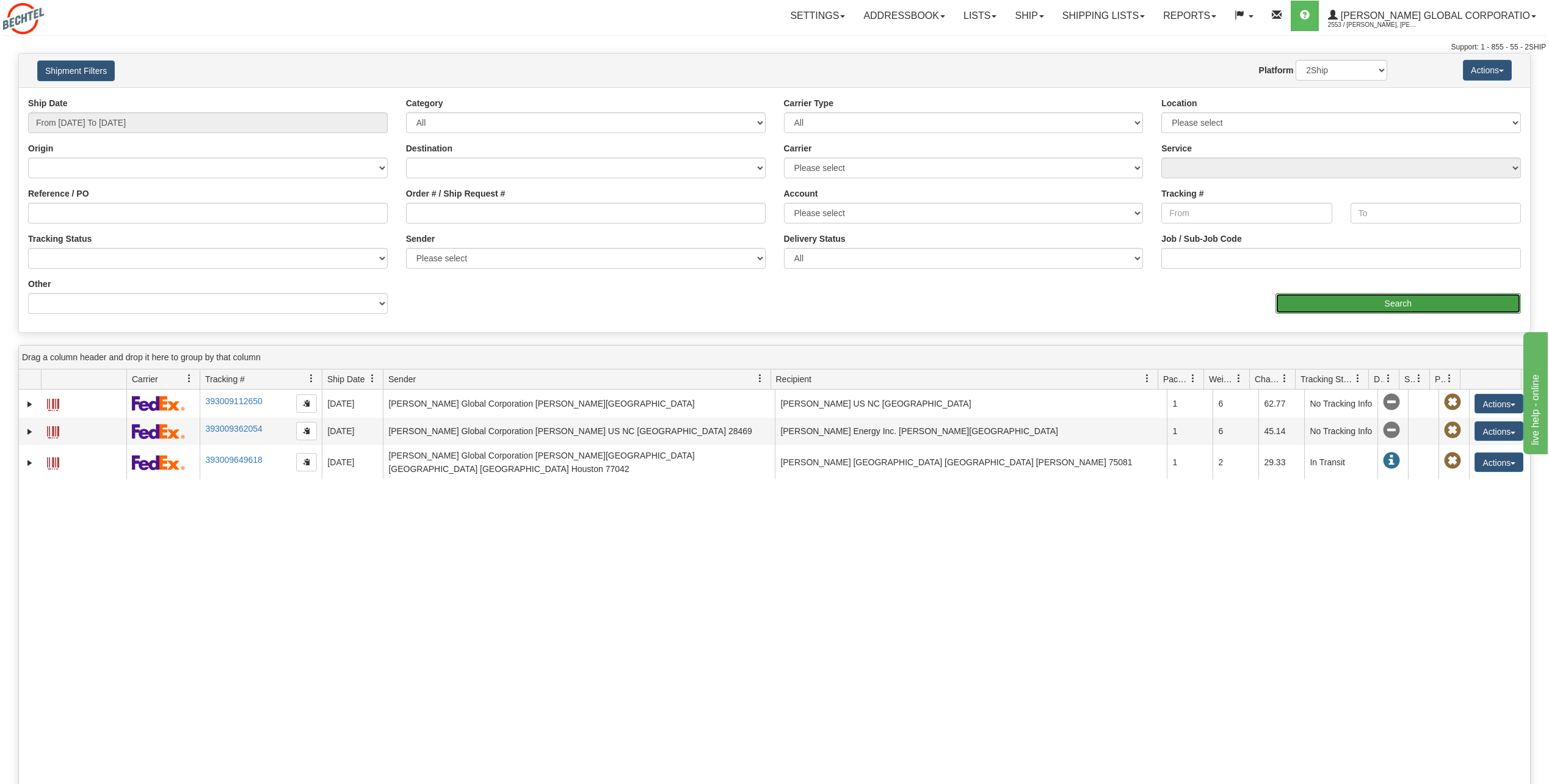
click at [1421, 308] on input "Search" at bounding box center [1398, 303] width 246 height 20
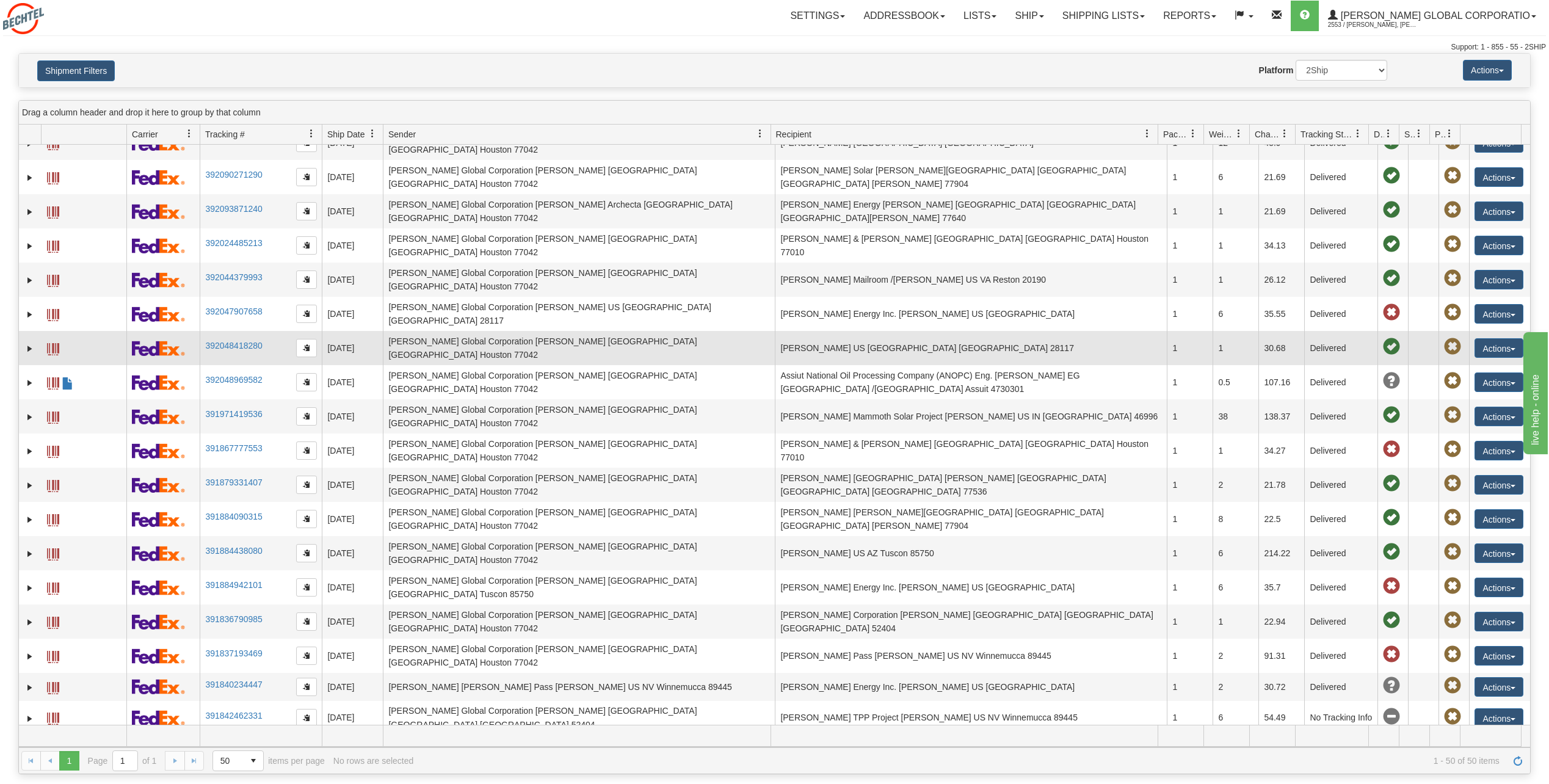
scroll to position [793, 0]
